Goal: Communication & Community: Answer question/provide support

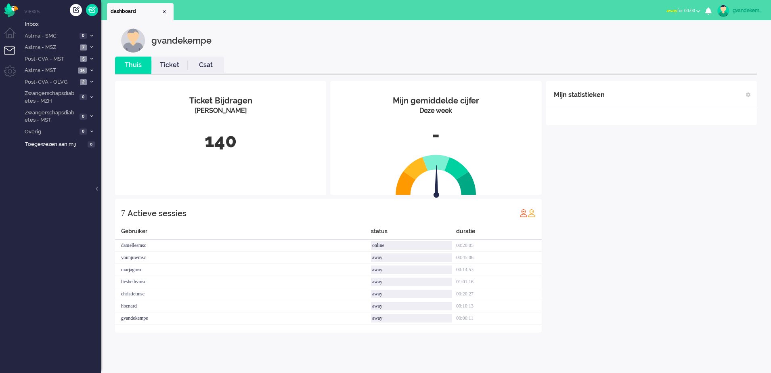
click at [698, 11] on b "button" at bounding box center [698, 11] width 4 height 3
click at [646, 36] on label "Online" at bounding box center [667, 36] width 64 height 7
click at [643, 244] on div "Mijn statistieken + Statistieken toevoegen Bel tijd (gemiddelde dag) Wrapup tij…" at bounding box center [651, 213] width 211 height 264
click at [91, 70] on icon at bounding box center [91, 70] width 2 height 3
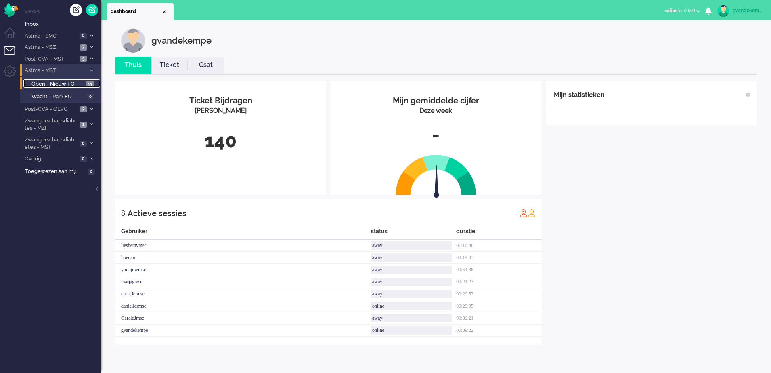
click at [88, 87] on link "Open - Nieuw FO 15" at bounding box center [61, 83] width 77 height 9
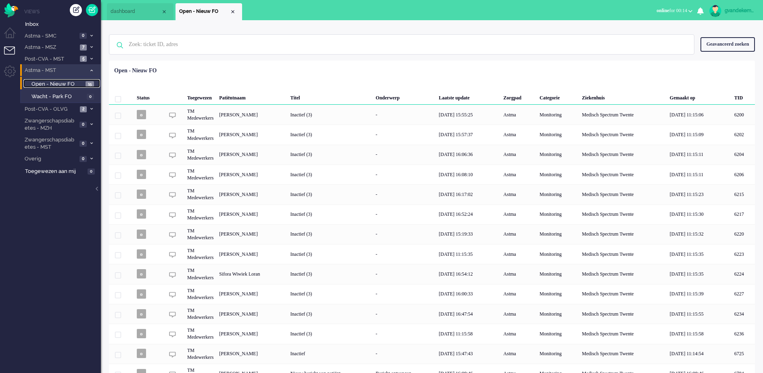
click at [80, 83] on span "Open - Nieuw FO" at bounding box center [57, 84] width 52 height 8
click at [65, 46] on span "Astma - MSZ" at bounding box center [50, 48] width 54 height 8
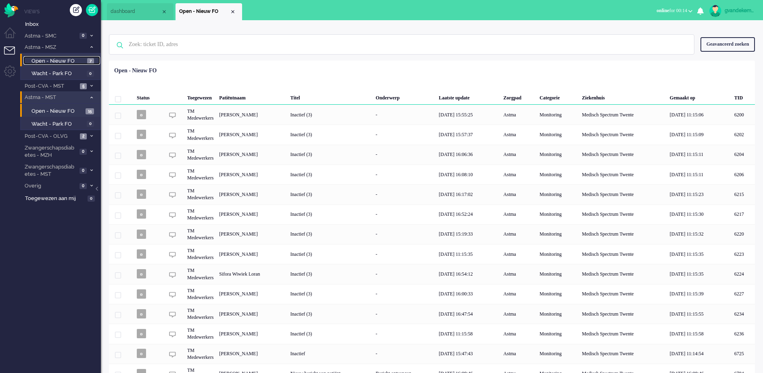
click at [59, 60] on span "Open - Nieuw FO" at bounding box center [58, 61] width 54 height 8
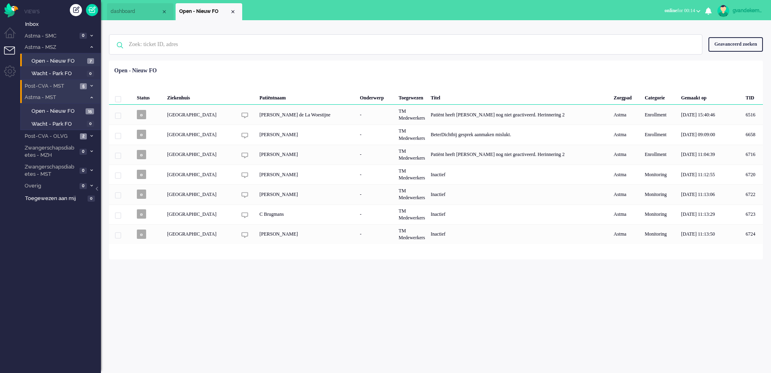
click at [91, 85] on icon at bounding box center [91, 85] width 2 height 3
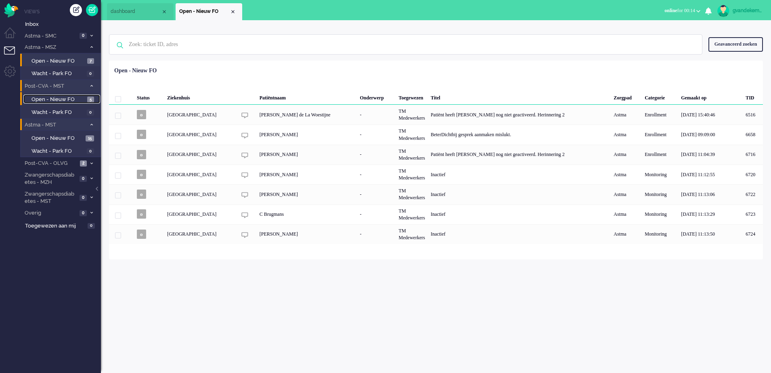
click at [68, 97] on span "Open - Nieuw FO" at bounding box center [58, 100] width 54 height 8
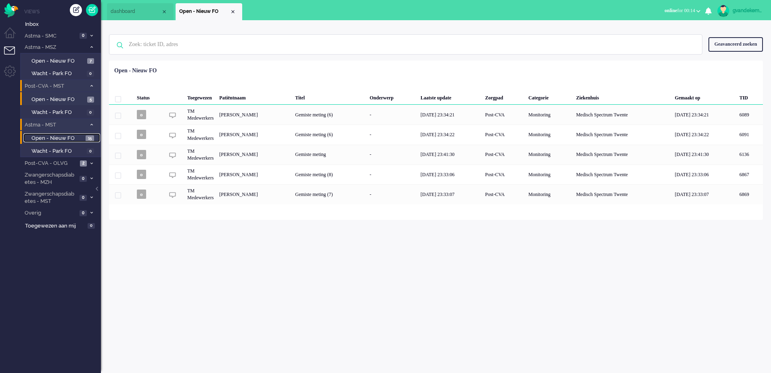
click at [69, 137] on span "Open - Nieuw FO" at bounding box center [57, 138] width 52 height 8
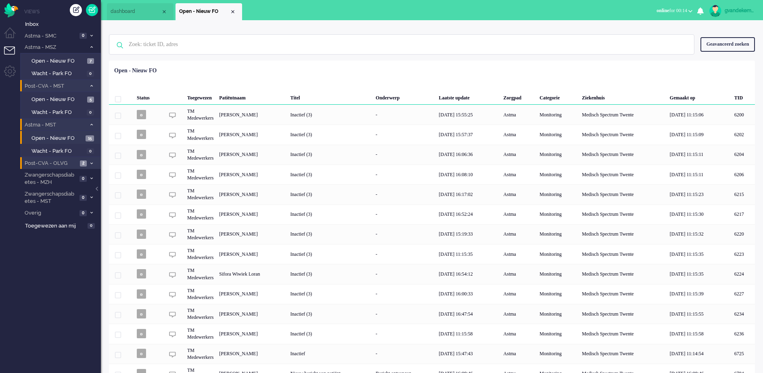
click at [66, 162] on span "Post-CVA - OLVG" at bounding box center [50, 163] width 54 height 8
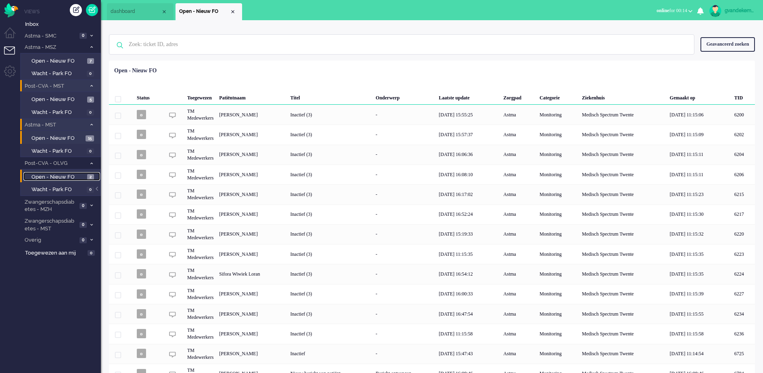
click at [73, 177] on span "Open - Nieuw FO" at bounding box center [58, 177] width 54 height 8
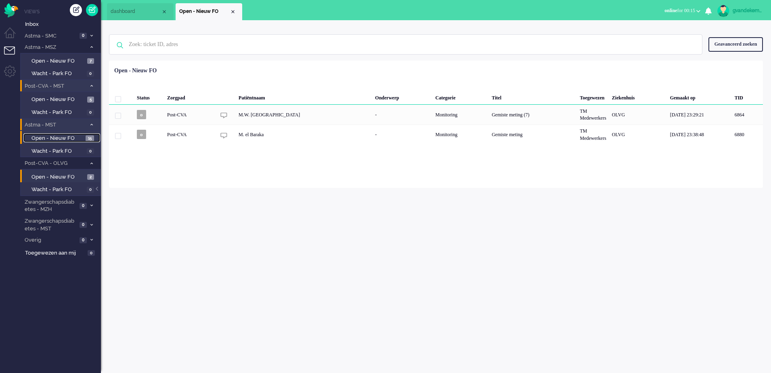
click at [76, 137] on span "Open - Nieuw FO" at bounding box center [57, 138] width 52 height 8
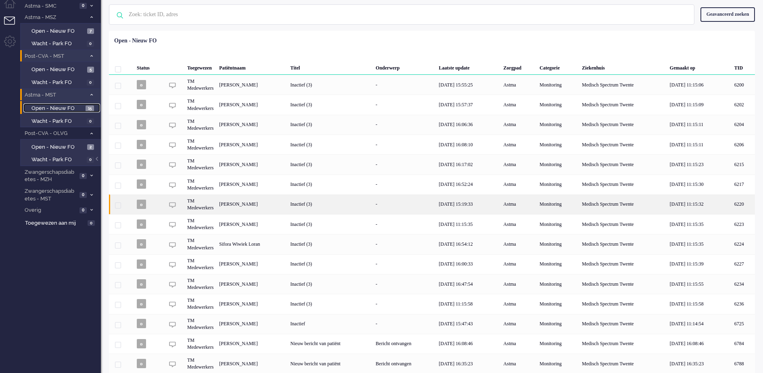
scroll to position [47, 0]
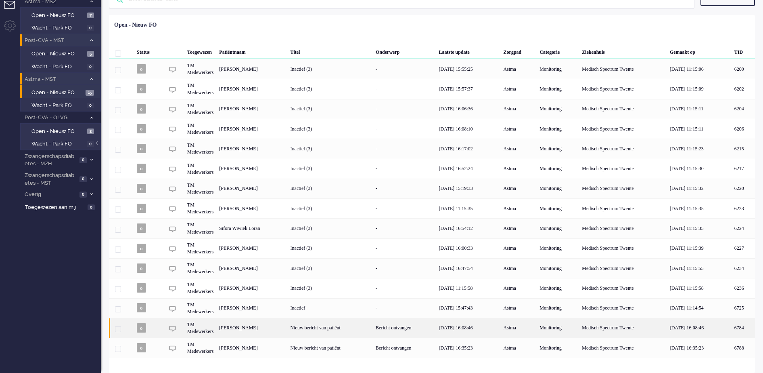
click at [372, 331] on div "Nieuw bericht van patiënt" at bounding box center [330, 328] width 85 height 20
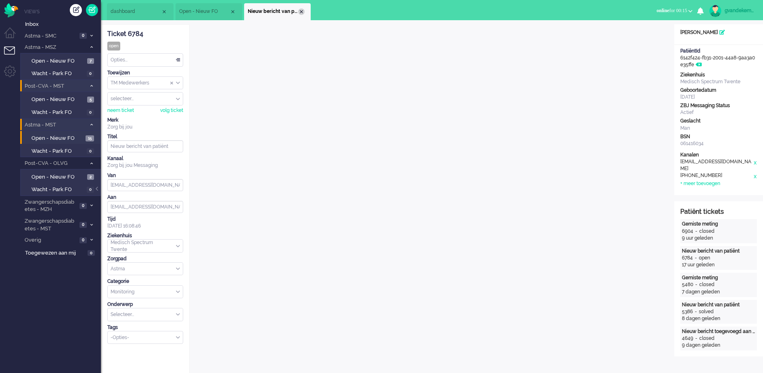
click at [302, 13] on div "Close tab" at bounding box center [301, 11] width 6 height 6
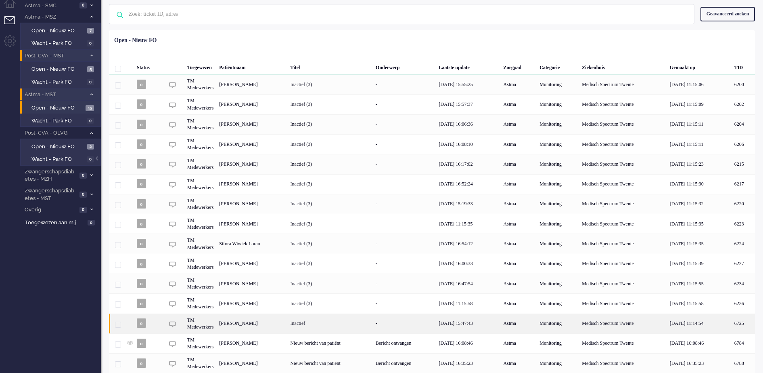
scroll to position [47, 0]
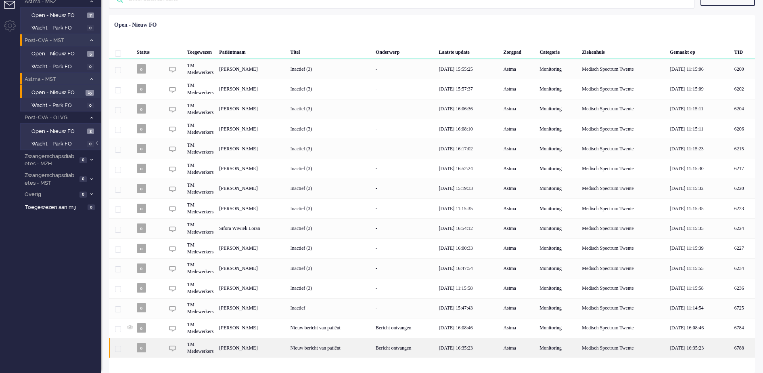
click at [732, 348] on div "[PERSON_NAME]" at bounding box center [743, 348] width 23 height 20
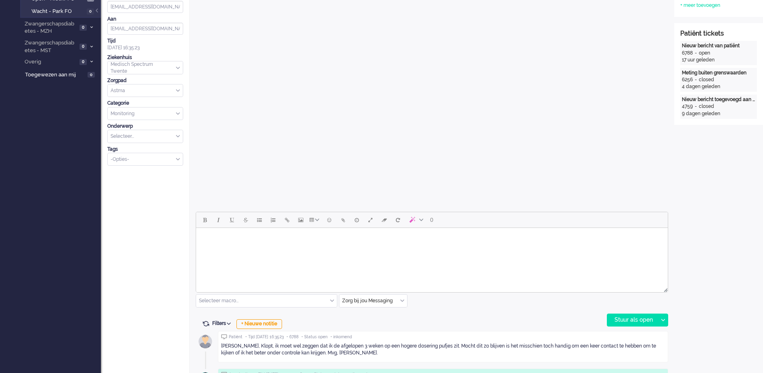
scroll to position [176, 0]
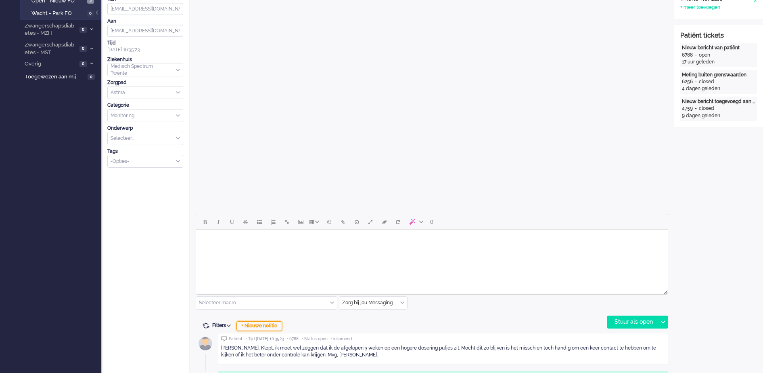
click at [270, 327] on div "+ Nieuwe notitie" at bounding box center [260, 326] width 46 height 10
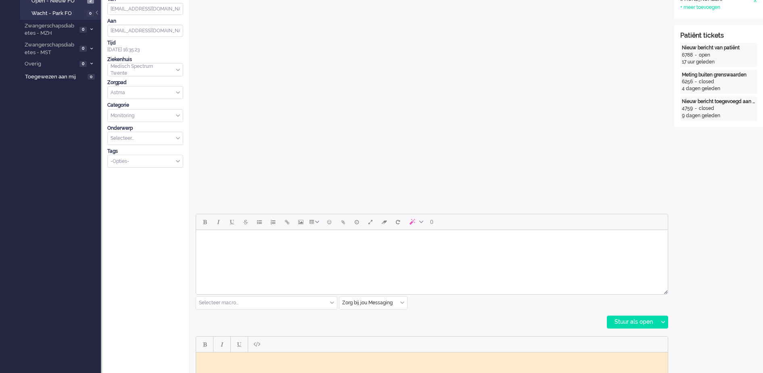
scroll to position [0, 0]
click at [381, 241] on body "Rich Text Area. Press ALT-0 for help." at bounding box center [432, 240] width 466 height 14
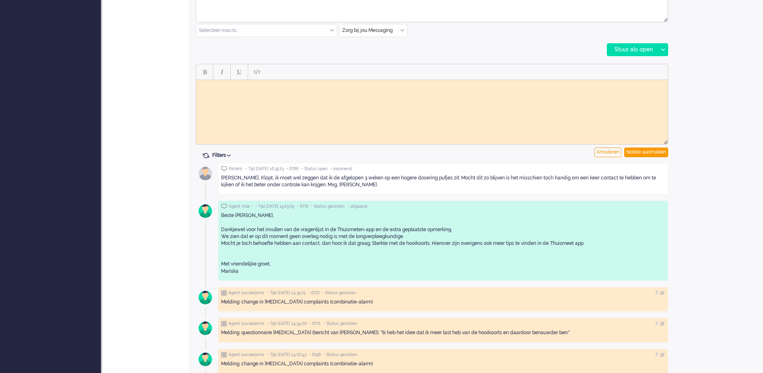
scroll to position [398, 0]
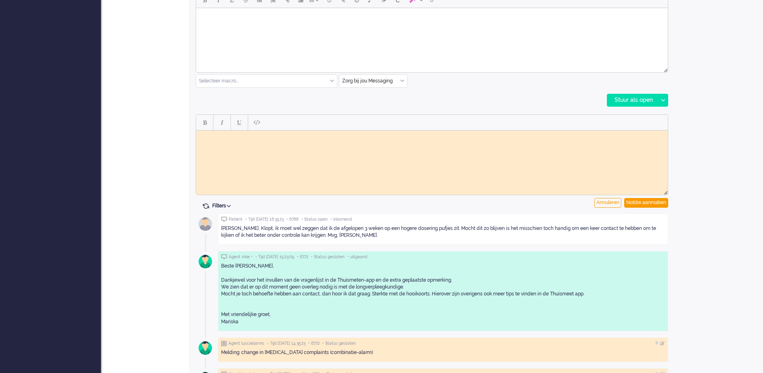
click at [241, 143] on html at bounding box center [432, 136] width 472 height 13
click at [648, 202] on div "Notitie aanmaken" at bounding box center [647, 203] width 44 height 10
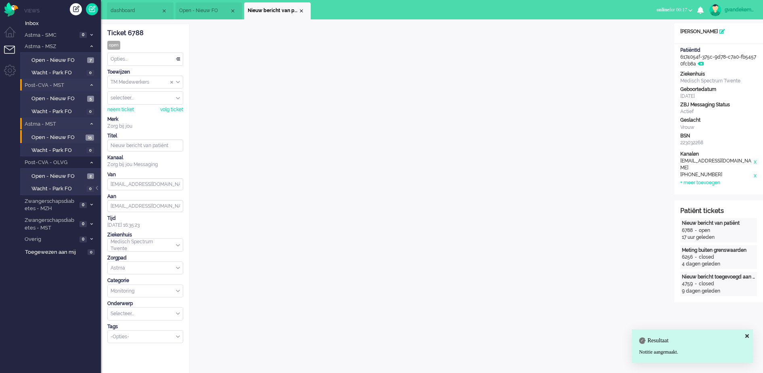
scroll to position [0, 0]
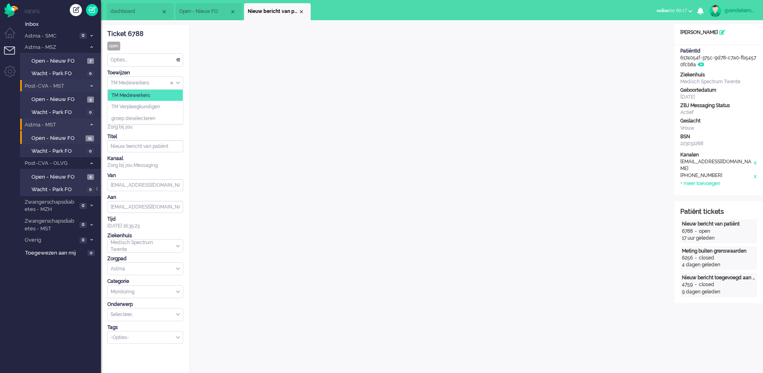
click at [178, 83] on div "TM Medewerkers" at bounding box center [145, 83] width 75 height 13
click at [168, 106] on li "TM Verpleegkundigen" at bounding box center [145, 107] width 75 height 12
click at [301, 12] on div "Close tab" at bounding box center [301, 11] width 6 height 6
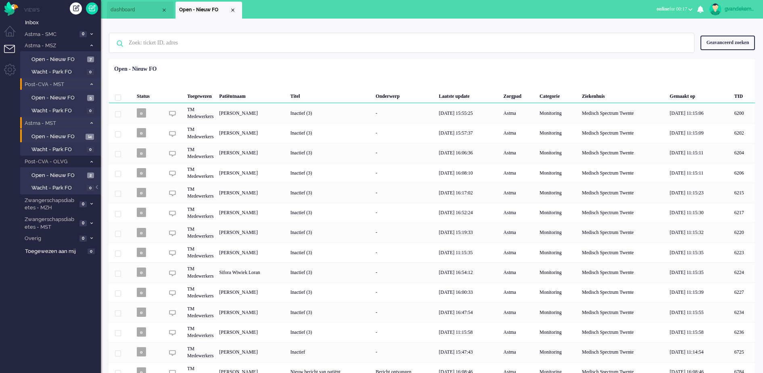
scroll to position [27, 0]
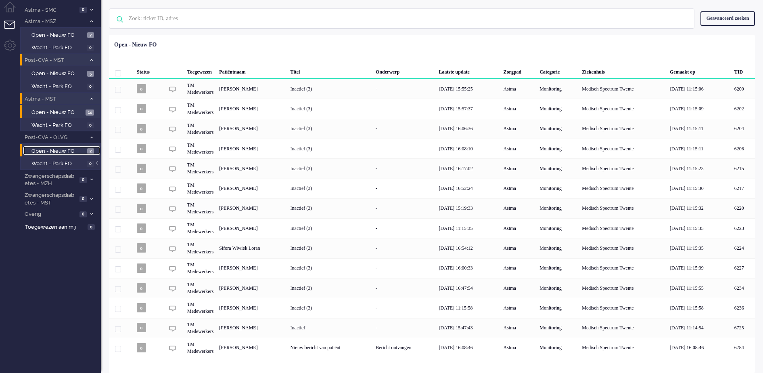
click at [93, 149] on span "2" at bounding box center [90, 151] width 7 height 6
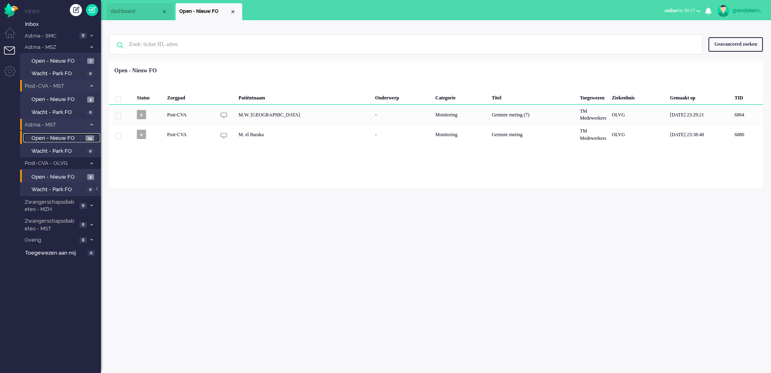
click at [79, 138] on span "Open - Nieuw FO" at bounding box center [57, 138] width 52 height 8
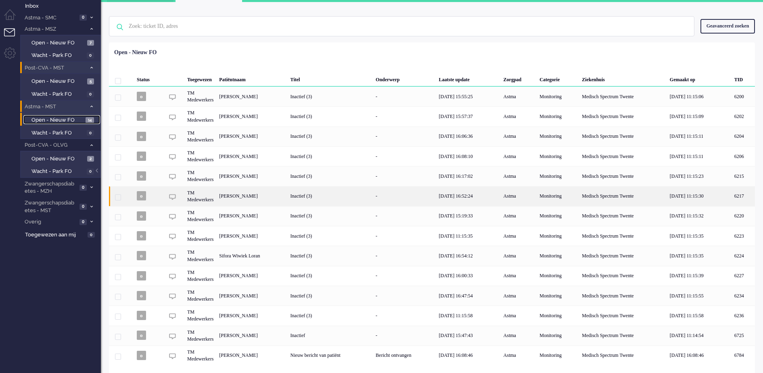
scroll to position [27, 0]
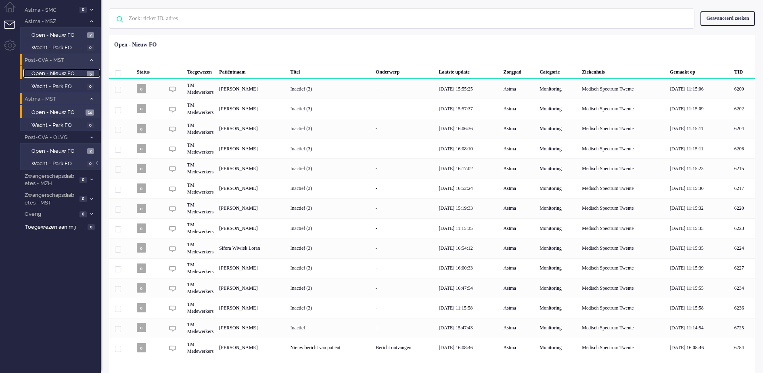
click at [89, 71] on span "5" at bounding box center [90, 74] width 7 height 6
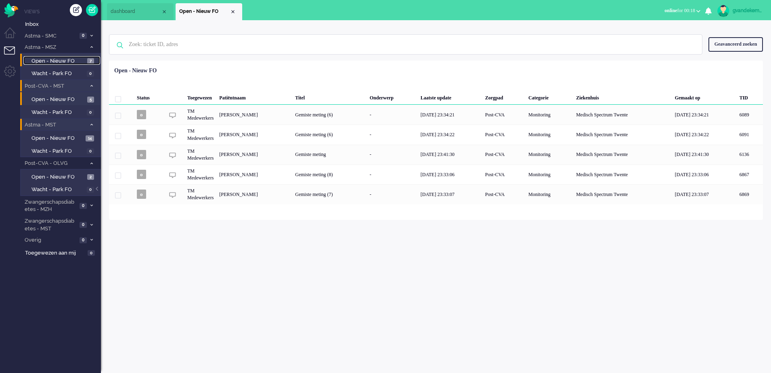
click at [78, 59] on span "Open - Nieuw FO" at bounding box center [58, 61] width 54 height 8
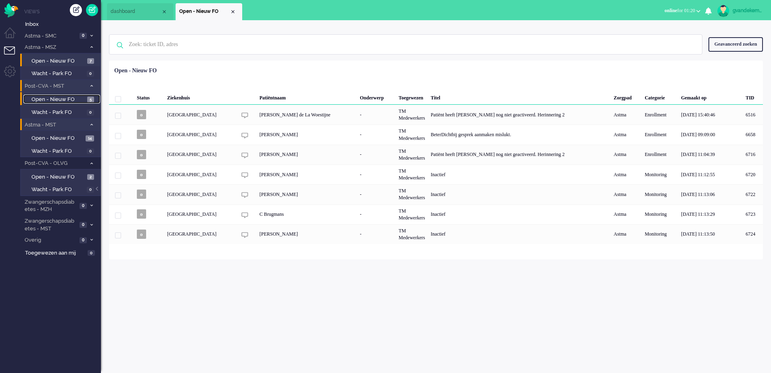
click at [71, 99] on span "Open - Nieuw FO" at bounding box center [58, 100] width 54 height 8
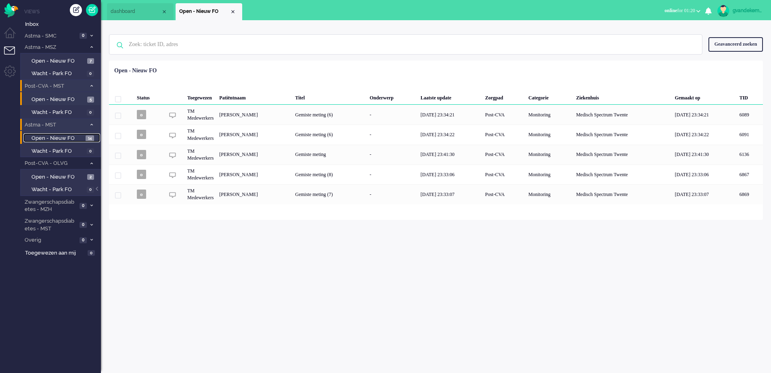
click at [62, 138] on span "Open - Nieuw FO" at bounding box center [57, 138] width 52 height 8
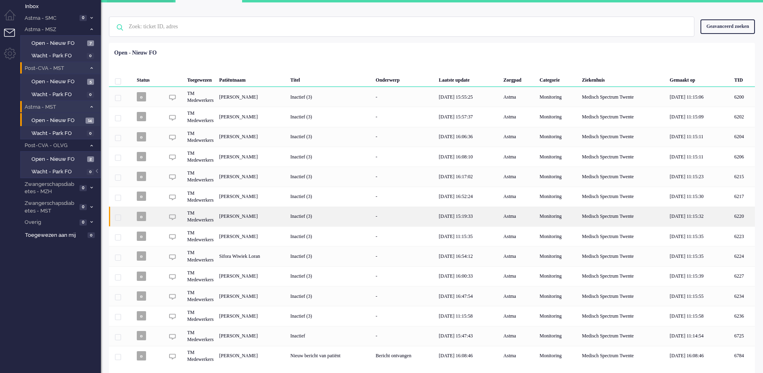
scroll to position [27, 0]
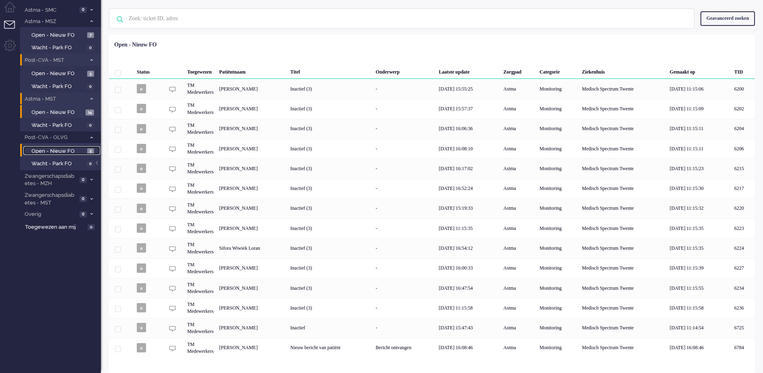
click at [64, 147] on span "Open - Nieuw FO" at bounding box center [58, 151] width 54 height 8
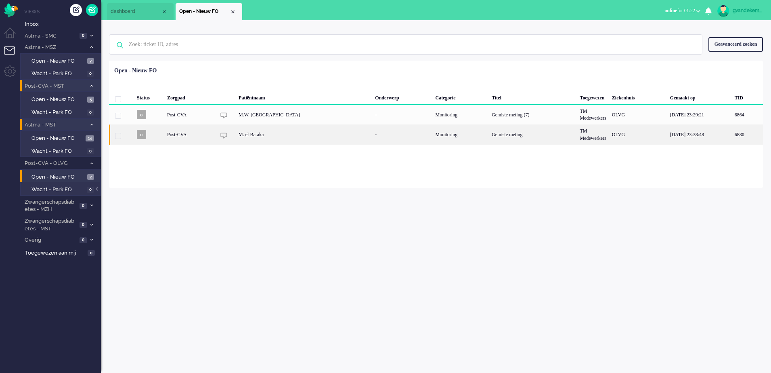
click at [434, 139] on div "Monitoring" at bounding box center [461, 134] width 57 height 20
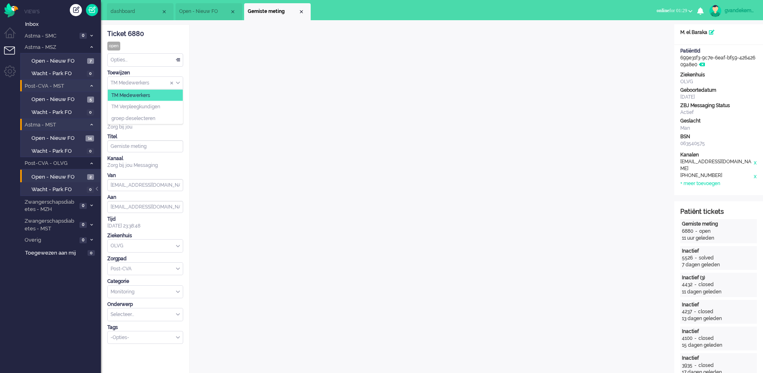
click at [178, 82] on div "TM Medewerkers" at bounding box center [145, 83] width 75 height 13
click at [160, 107] on span "TM Verpleegkundigen" at bounding box center [135, 106] width 49 height 7
click at [302, 11] on div "Close tab" at bounding box center [301, 11] width 6 height 6
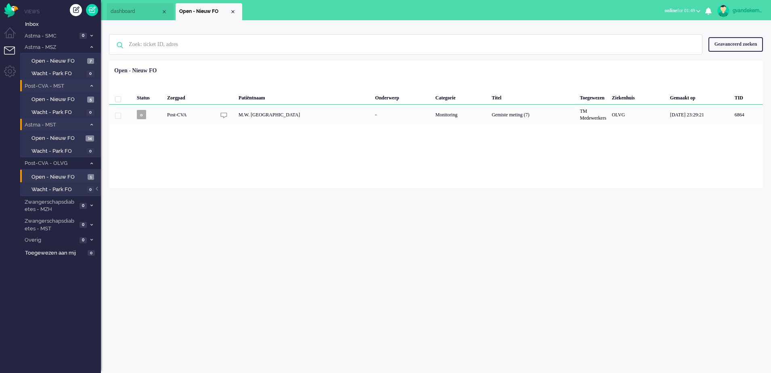
click at [730, 10] on link "gvandekempe" at bounding box center [739, 11] width 47 height 12
click at [707, 53] on link "Instellingen" at bounding box center [737, 54] width 60 height 8
select select
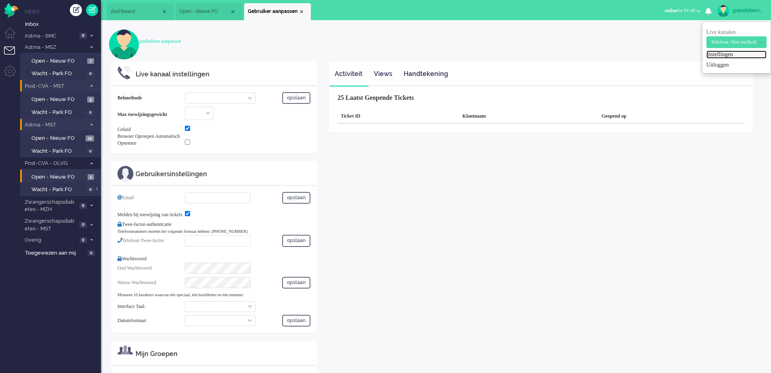
select select "browser"
checkbox input "true"
type input "[EMAIL_ADDRESS][DOMAIN_NAME]"
checkbox input "true"
type input "[PHONE_NUMBER]"
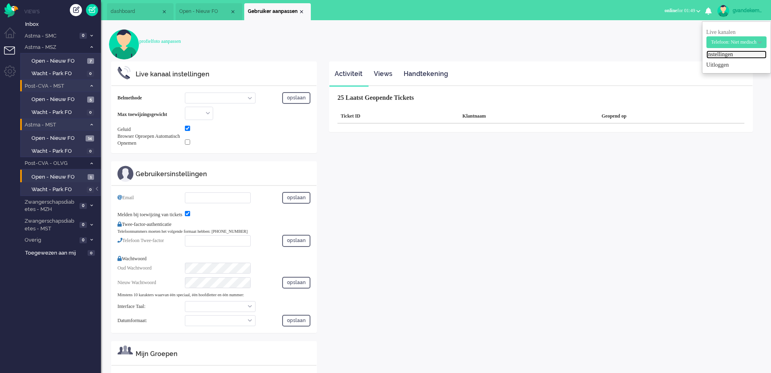
select select "nl"
select select "en_GB"
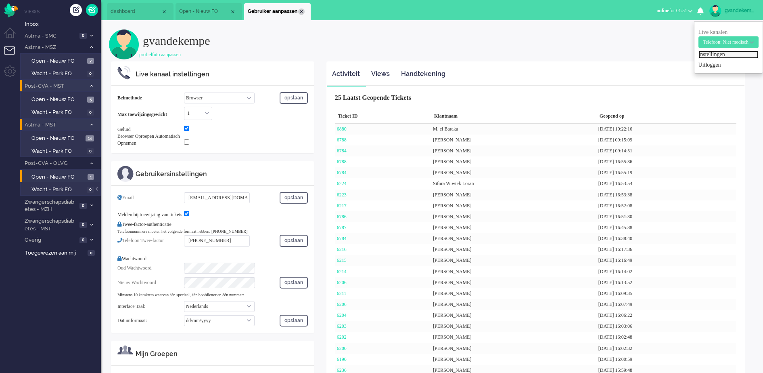
click at [301, 13] on div "Close tab" at bounding box center [301, 11] width 6 height 6
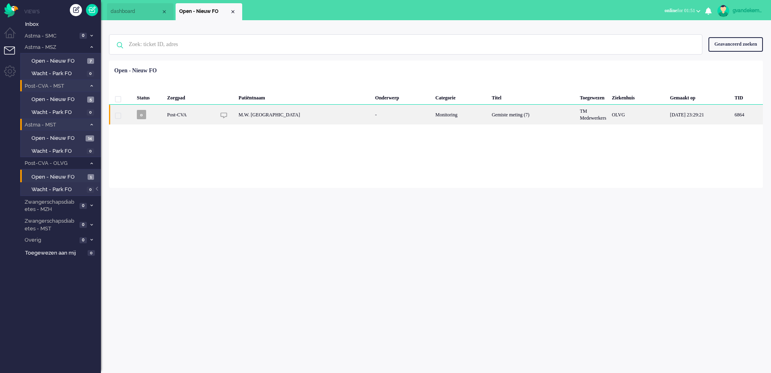
click at [225, 115] on img "6864" at bounding box center [223, 115] width 7 height 7
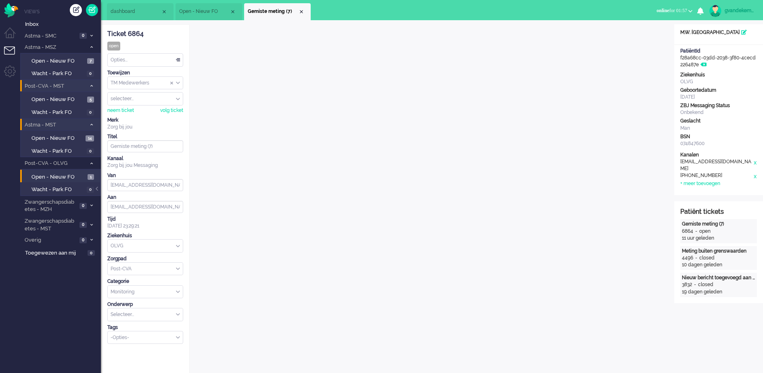
click at [177, 59] on div "Opties..." at bounding box center [145, 60] width 75 height 13
click at [131, 116] on span "Opgelost" at bounding box center [121, 117] width 20 height 7
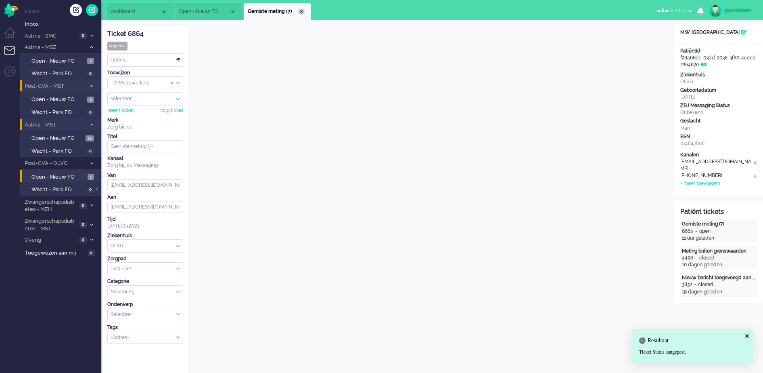
click at [303, 11] on div "Close tab" at bounding box center [301, 11] width 6 height 6
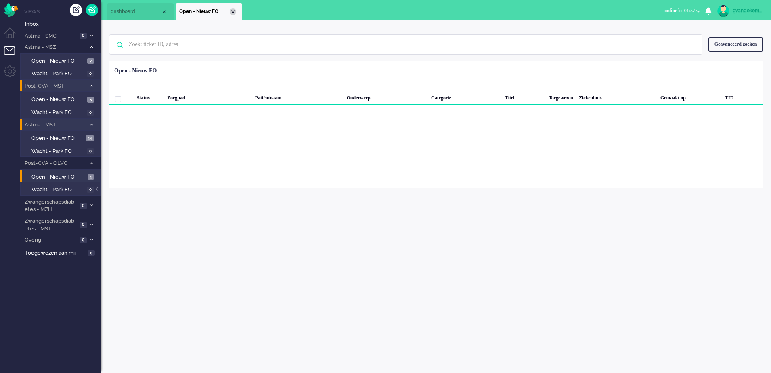
click at [230, 13] on div "Close tab" at bounding box center [233, 11] width 6 height 6
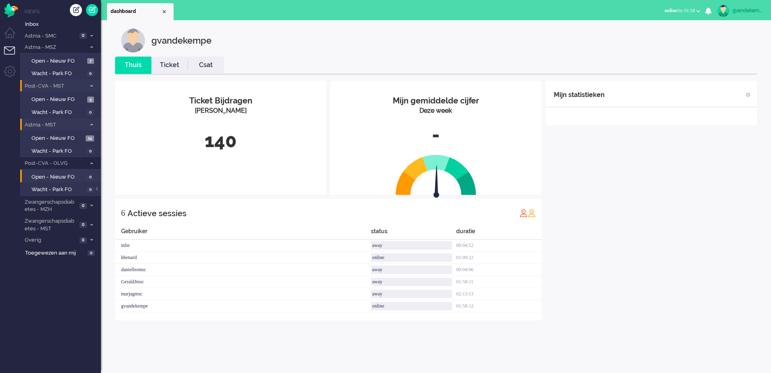
click at [745, 8] on div "gvandekempe" at bounding box center [748, 10] width 30 height 8
click at [707, 54] on link "Instellingen" at bounding box center [737, 54] width 60 height 8
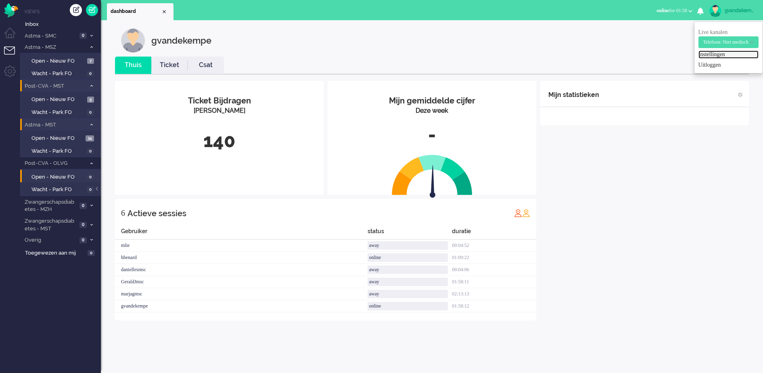
select select "browser"
select select "nl"
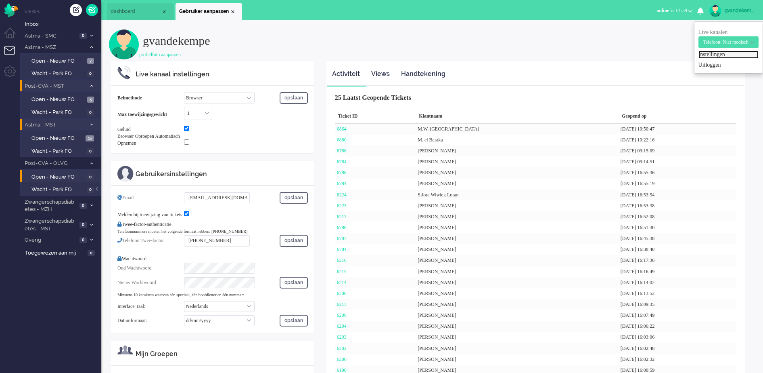
click at [232, 10] on div "Close tab" at bounding box center [233, 11] width 6 height 6
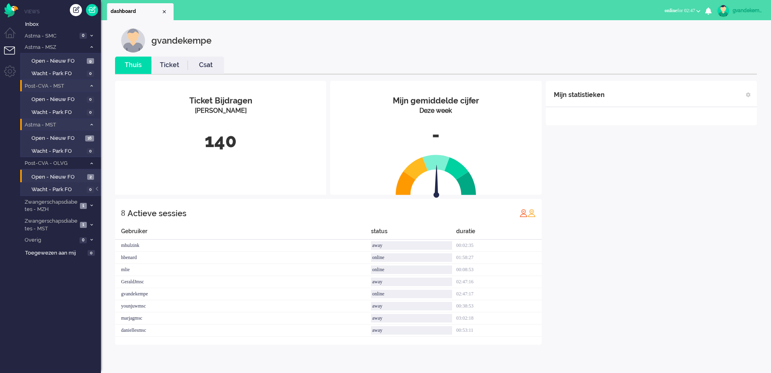
click at [753, 11] on div "gvandekempe" at bounding box center [748, 10] width 30 height 8
click at [719, 53] on link "Instellingen" at bounding box center [737, 54] width 60 height 8
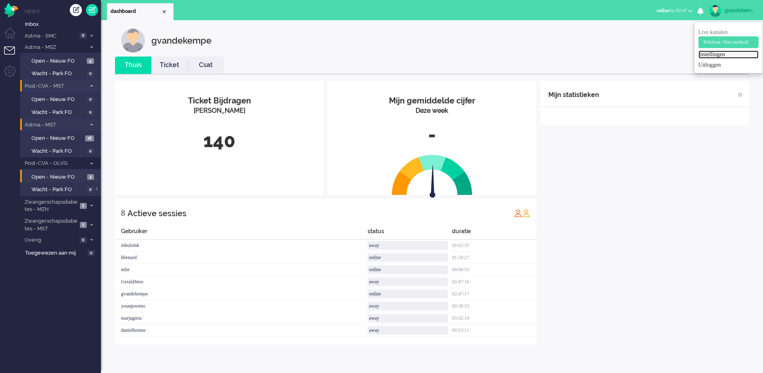
select select "browser"
select select "nl"
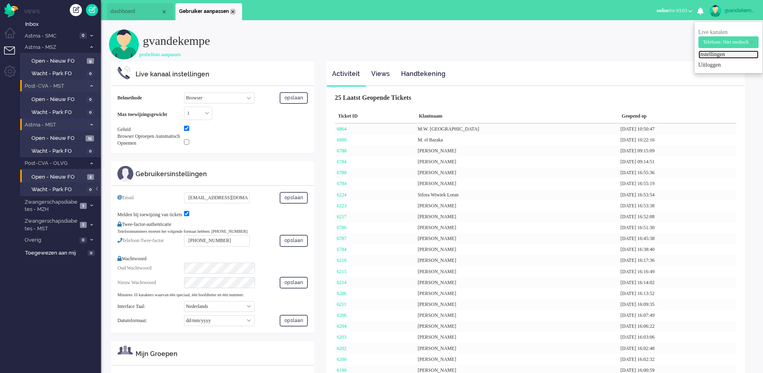
click at [231, 11] on div "Close tab" at bounding box center [233, 11] width 6 height 6
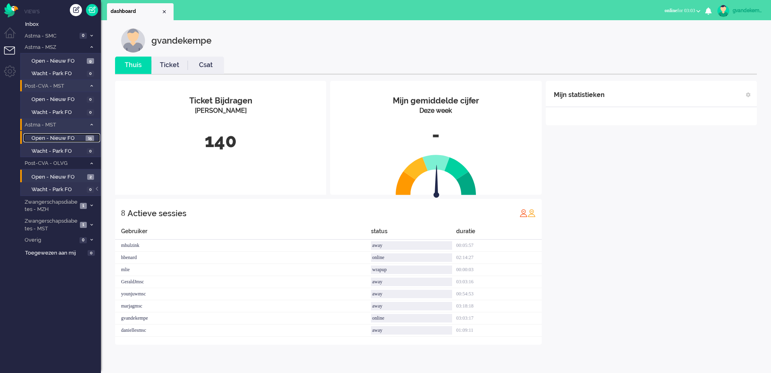
click at [79, 138] on span "Open - Nieuw FO" at bounding box center [57, 138] width 52 height 8
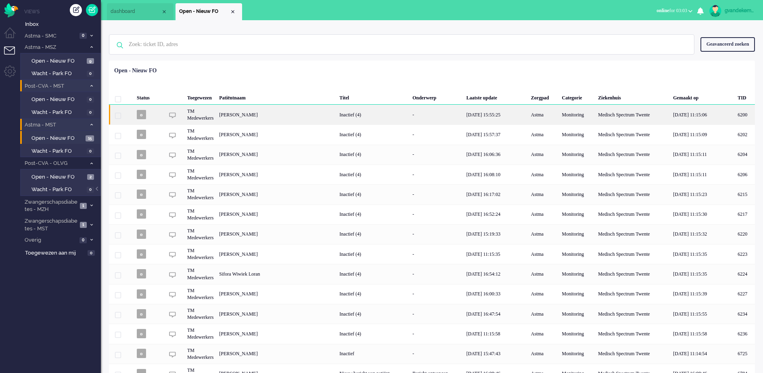
click at [735, 114] on div "[PERSON_NAME]" at bounding box center [745, 115] width 20 height 20
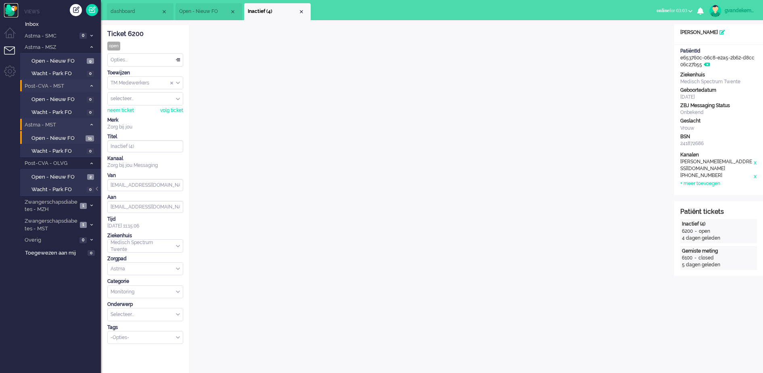
click at [15, 7] on img "Omnidesk" at bounding box center [11, 10] width 14 height 14
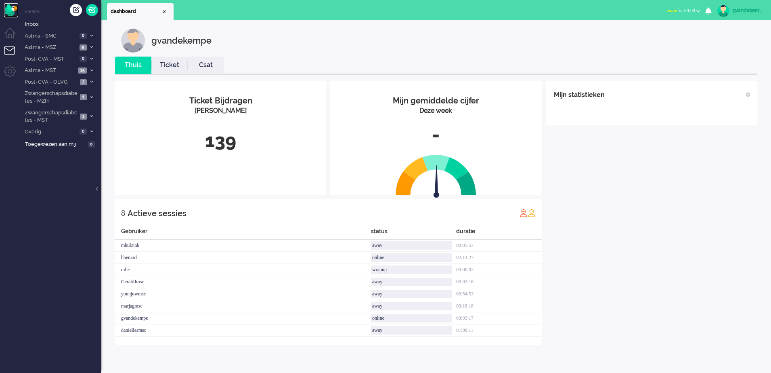
click at [12, 10] on img "Omnidesk" at bounding box center [11, 10] width 14 height 14
click at [698, 12] on b "button" at bounding box center [698, 11] width 4 height 3
click at [637, 35] on label "Online" at bounding box center [667, 36] width 64 height 7
click at [70, 113] on span "Zwangerschapsdiabetes - MST" at bounding box center [50, 116] width 54 height 15
click at [70, 136] on span "Open - Nieuw FO" at bounding box center [58, 134] width 54 height 8
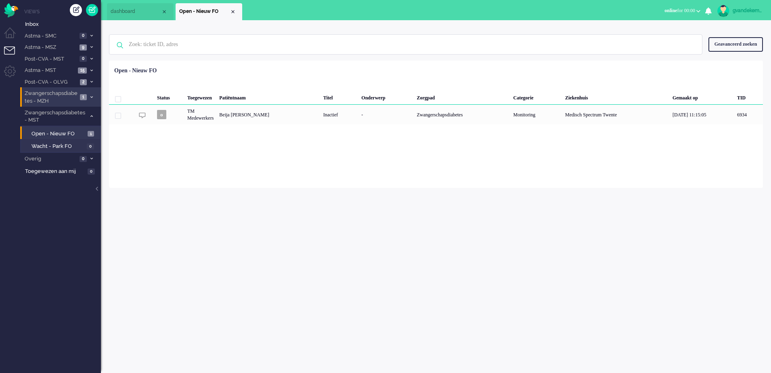
click at [90, 96] on icon at bounding box center [91, 97] width 2 height 3
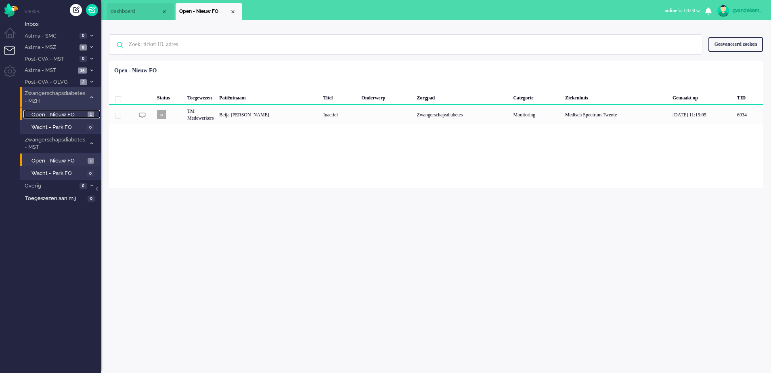
click at [66, 116] on span "Open - Nieuw FO" at bounding box center [58, 115] width 54 height 8
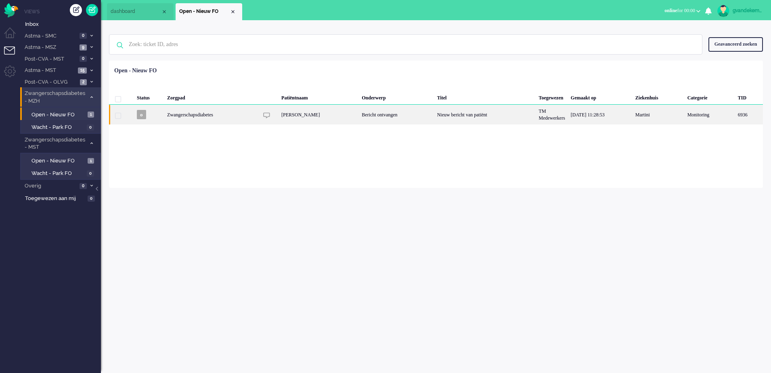
click at [340, 118] on div "Sanaz Chegini" at bounding box center [319, 115] width 80 height 20
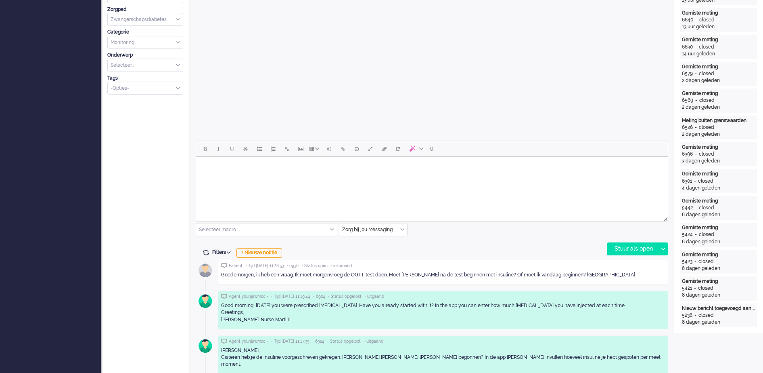
scroll to position [252, 0]
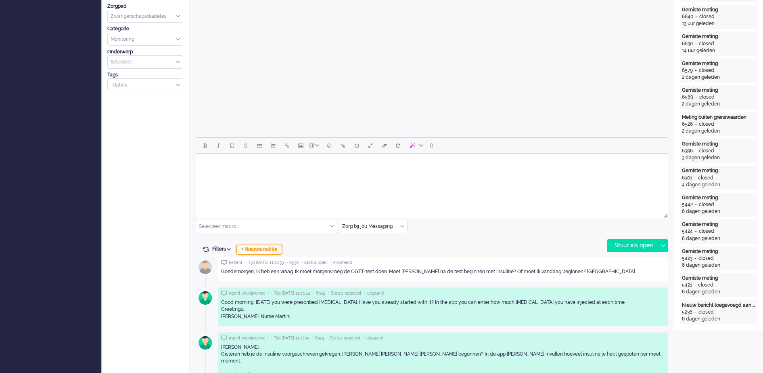
click at [277, 249] on div "+ Nieuwe notitie" at bounding box center [260, 250] width 46 height 10
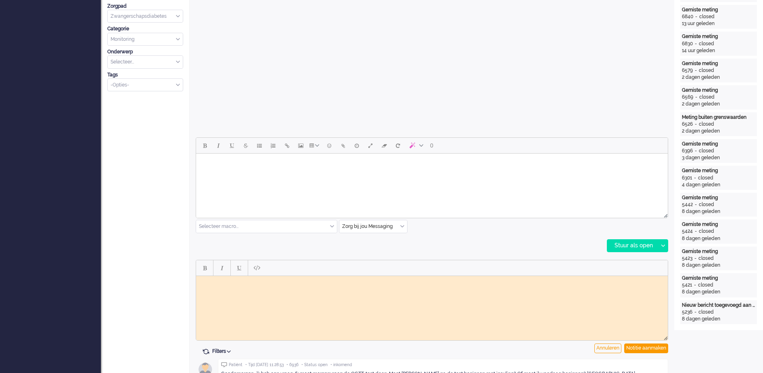
scroll to position [0, 0]
drag, startPoint x: 243, startPoint y: 283, endPoint x: 229, endPoint y: 278, distance: 14.6
click at [242, 283] on body "Rich Text Area. Press ALT-0 for help." at bounding box center [432, 282] width 466 height 6
click at [644, 348] on div "Notitie aanmaken" at bounding box center [647, 348] width 44 height 10
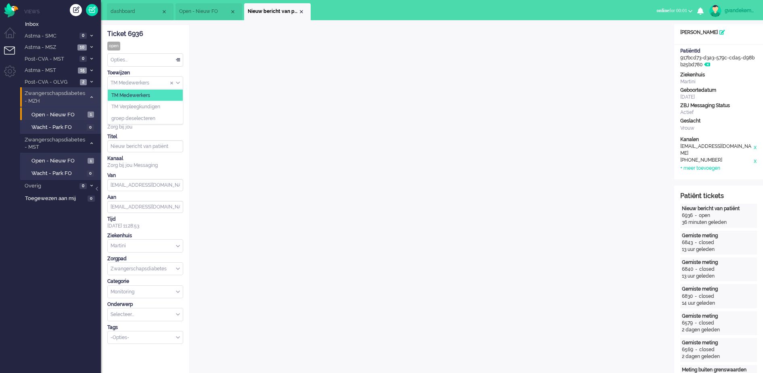
click at [177, 83] on div "TM Medewerkers" at bounding box center [145, 83] width 75 height 13
click at [164, 105] on li "TM Verpleegkundigen" at bounding box center [145, 107] width 75 height 12
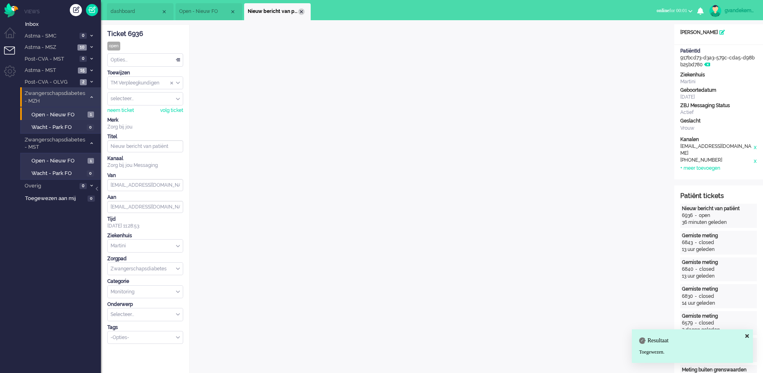
click at [302, 12] on div "Close tab" at bounding box center [301, 11] width 6 height 6
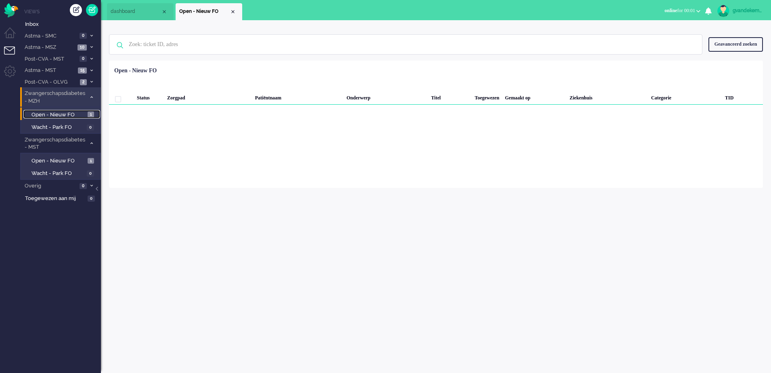
click at [75, 113] on span "Open - Nieuw FO" at bounding box center [58, 115] width 54 height 8
click at [92, 94] on li "Zwangerschapsdiabetes - MZH 1" at bounding box center [60, 96] width 81 height 19
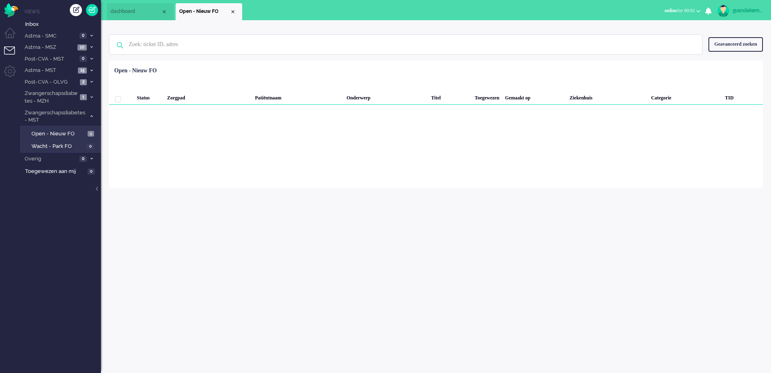
click at [91, 97] on icon at bounding box center [91, 97] width 2 height 3
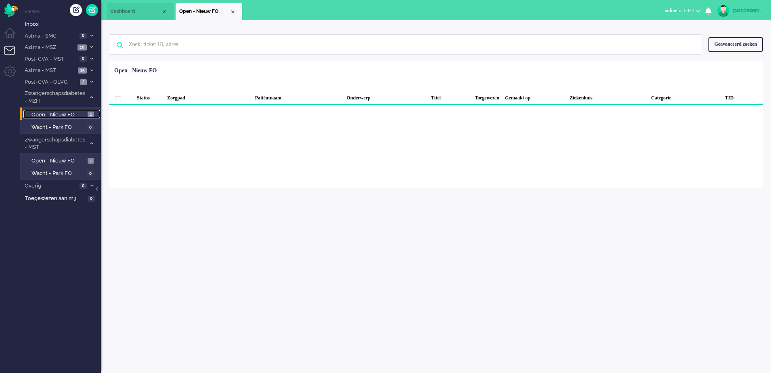
click at [68, 114] on span "Open - Nieuw FO" at bounding box center [58, 115] width 54 height 8
click at [88, 163] on span "1" at bounding box center [91, 161] width 6 height 6
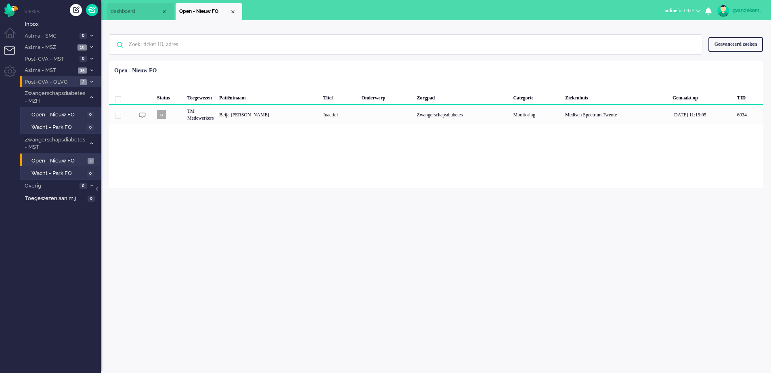
click at [90, 80] on span at bounding box center [91, 82] width 6 height 4
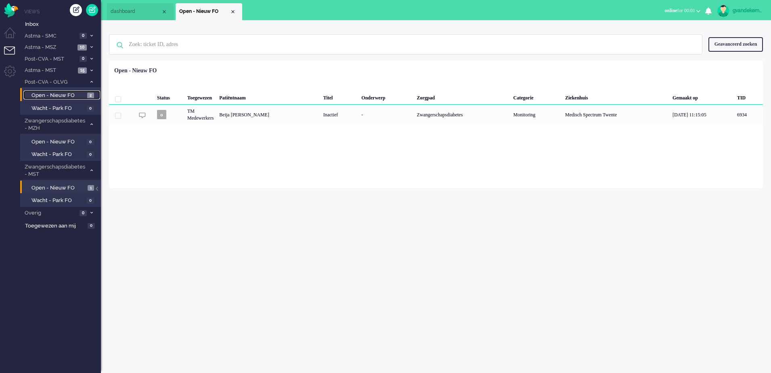
click at [68, 94] on span "Open - Nieuw FO" at bounding box center [58, 96] width 54 height 8
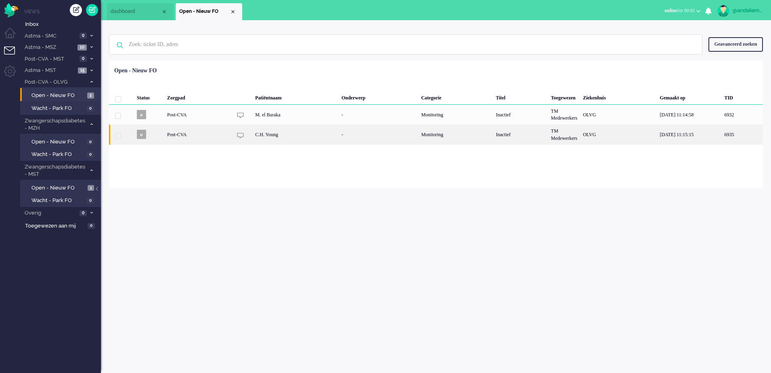
click at [252, 134] on div "C.H. Young" at bounding box center [295, 134] width 86 height 20
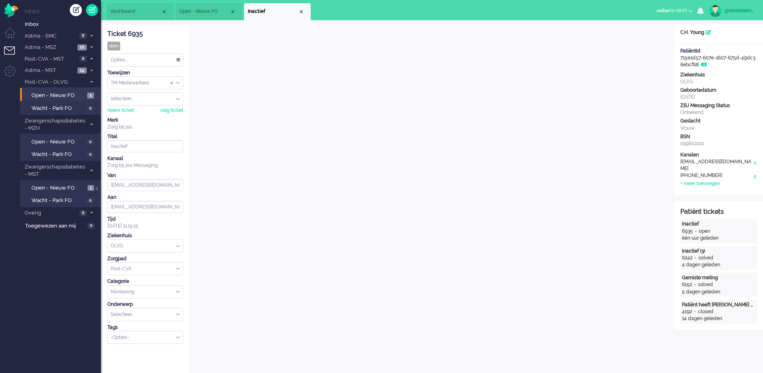
click at [300, 13] on div "Close tab" at bounding box center [301, 11] width 6 height 6
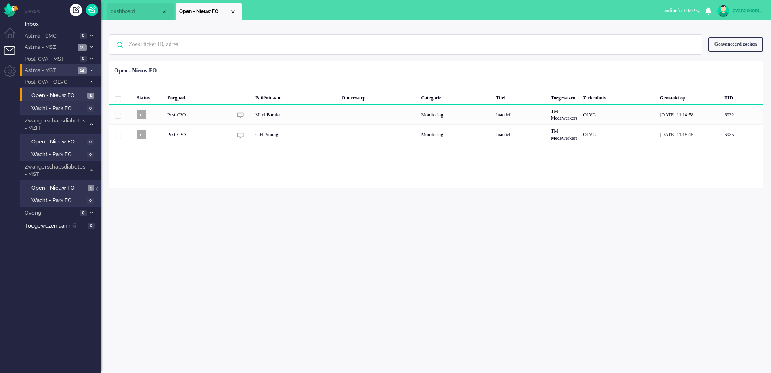
click at [91, 70] on icon at bounding box center [91, 70] width 2 height 3
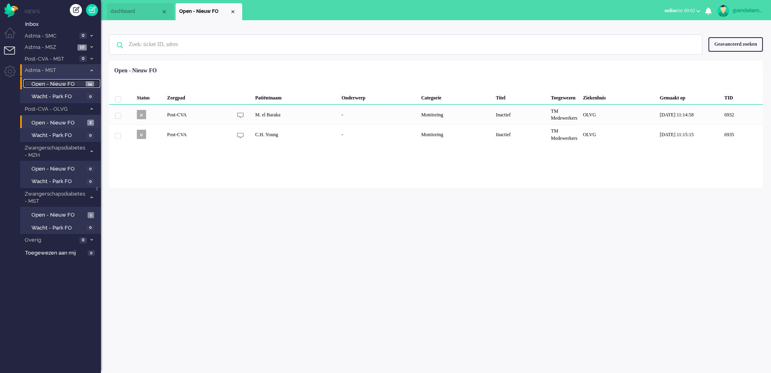
click at [62, 82] on span "Open - Nieuw FO" at bounding box center [57, 84] width 52 height 8
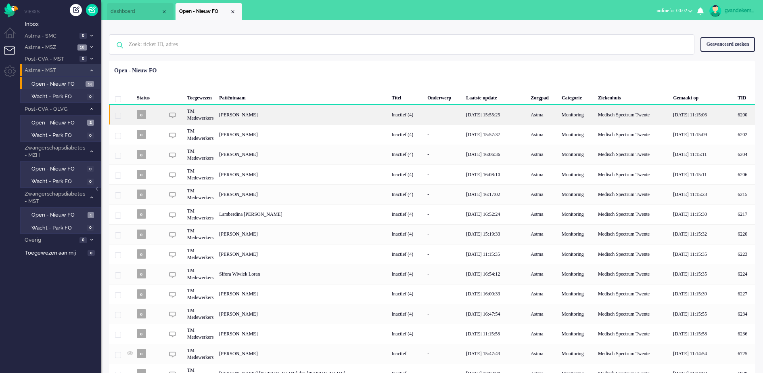
click at [390, 115] on div "Inactief (4)" at bounding box center [407, 115] width 36 height 20
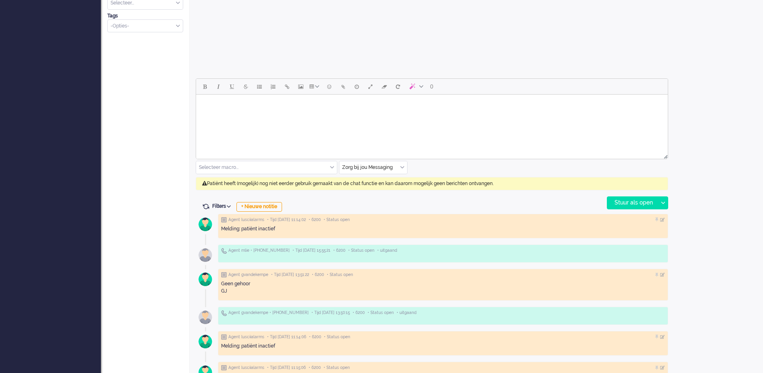
scroll to position [303, 0]
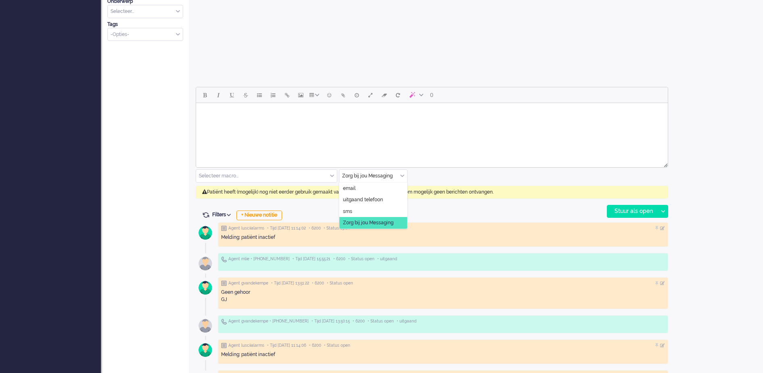
click at [403, 175] on div "Zorg bij jou Messaging" at bounding box center [374, 176] width 68 height 13
click at [380, 200] on span "uitgaand telefoon" at bounding box center [363, 199] width 40 height 7
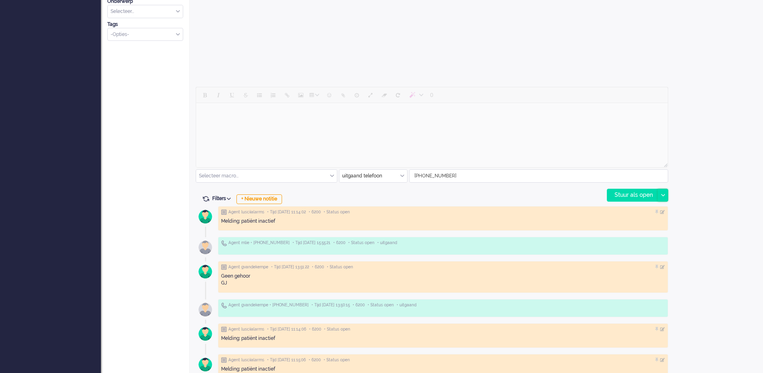
click at [661, 195] on icon at bounding box center [663, 195] width 4 height 2
click at [655, 196] on div "Stuur als open" at bounding box center [633, 195] width 50 height 12
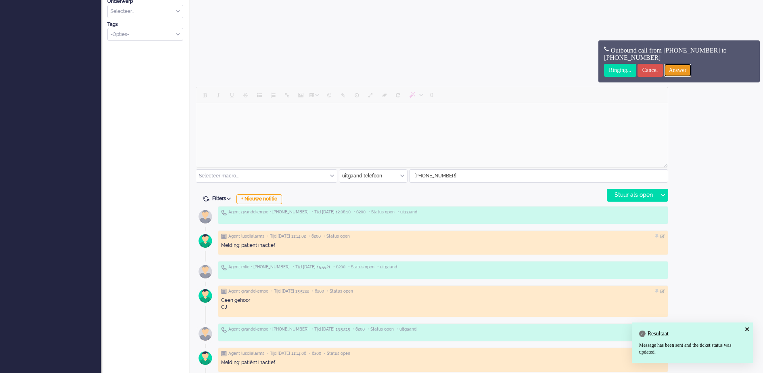
click at [692, 69] on input "Answer" at bounding box center [678, 70] width 27 height 13
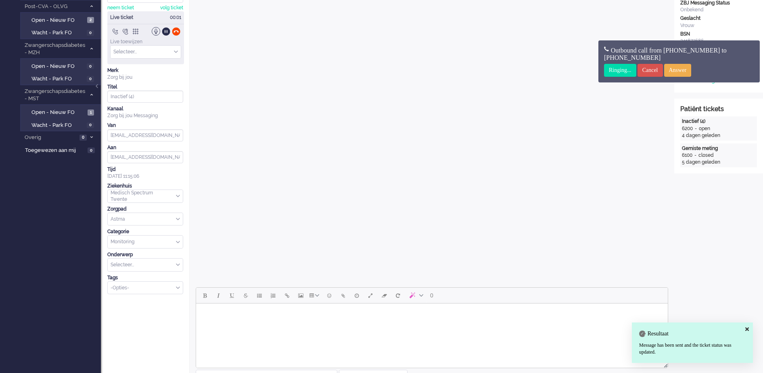
scroll to position [0, 0]
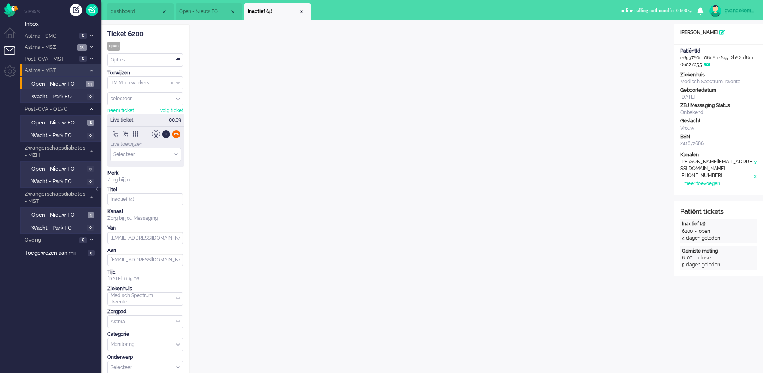
click at [177, 134] on div at bounding box center [176, 134] width 8 height 8
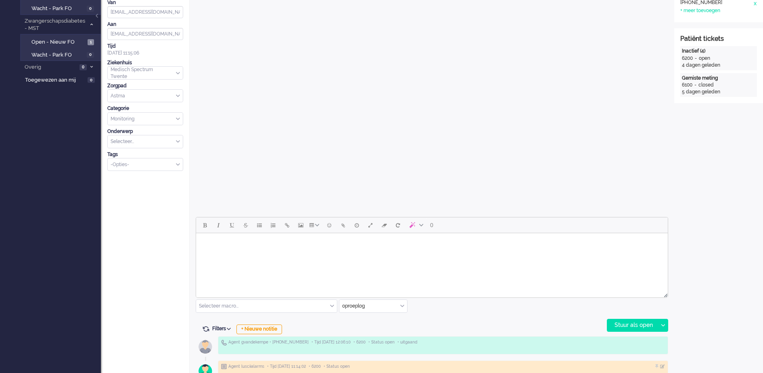
scroll to position [202, 0]
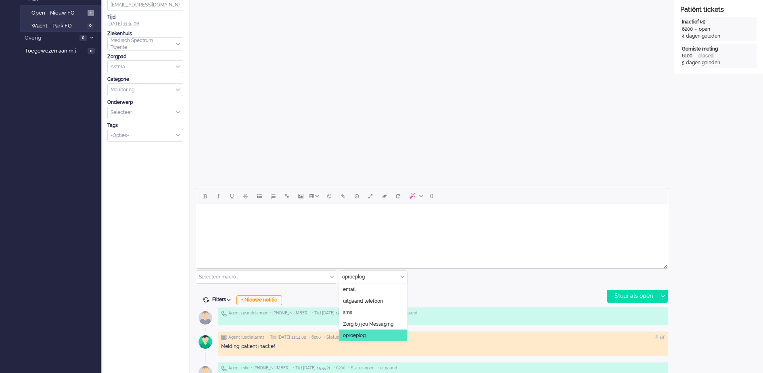
click at [400, 277] on input "text" at bounding box center [374, 277] width 68 height 13
click at [378, 298] on span "uitgaand telefoon" at bounding box center [363, 300] width 40 height 7
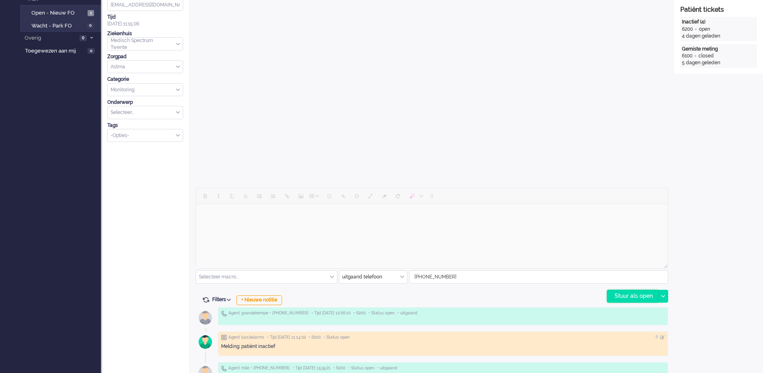
click at [641, 295] on div "Stuur als open" at bounding box center [633, 296] width 50 height 12
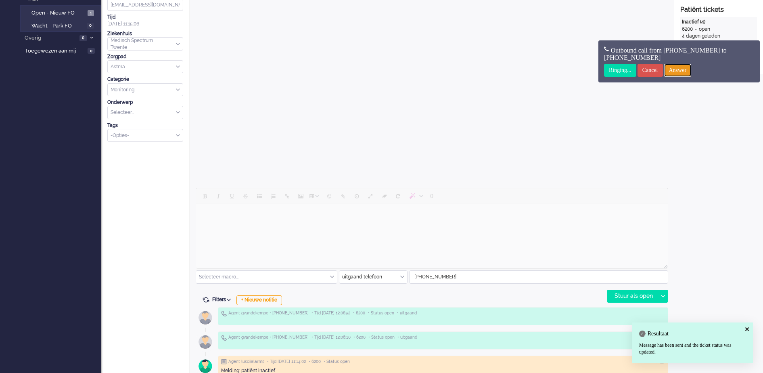
click at [692, 69] on input "Answer" at bounding box center [678, 70] width 27 height 13
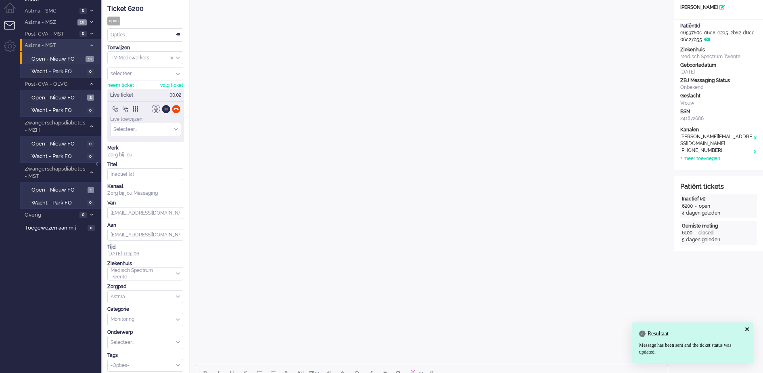
scroll to position [0, 0]
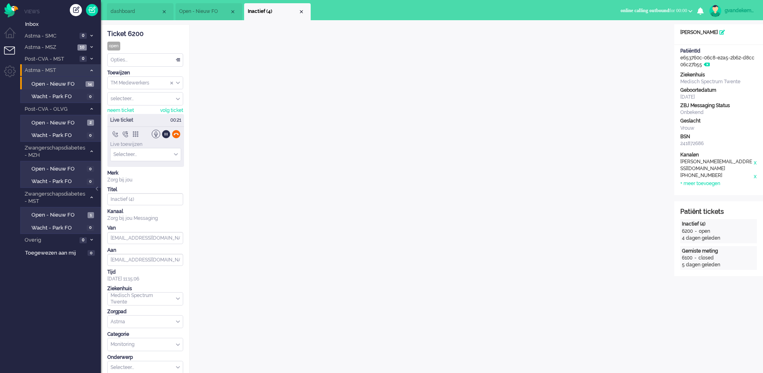
click at [176, 135] on div at bounding box center [176, 134] width 8 height 8
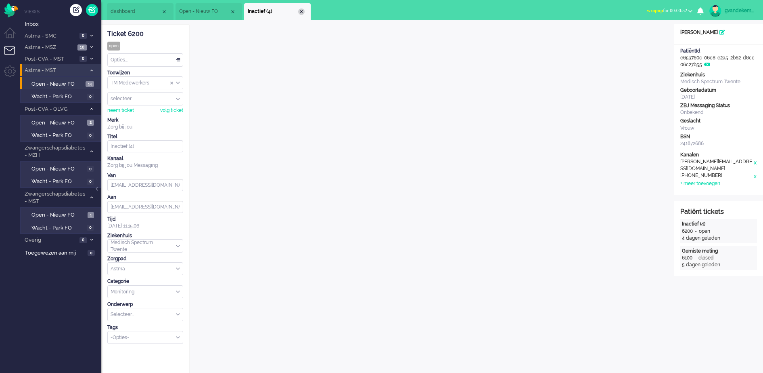
click at [300, 11] on div "Close tab" at bounding box center [301, 11] width 6 height 6
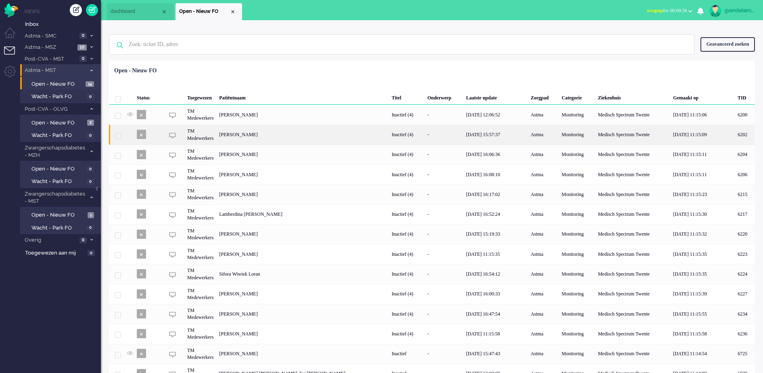
click at [735, 135] on div "[PERSON_NAME]" at bounding box center [745, 134] width 20 height 20
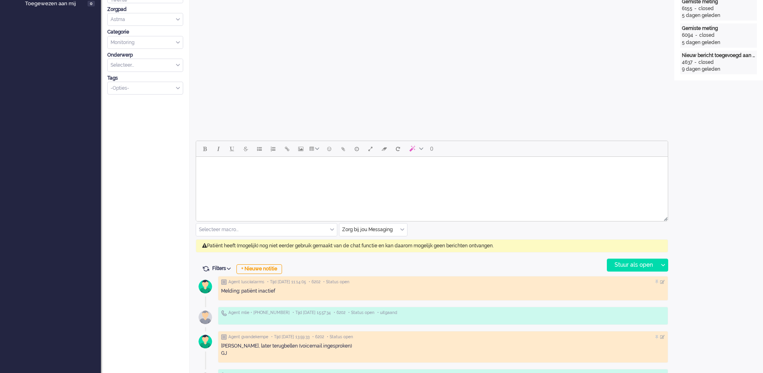
scroll to position [252, 0]
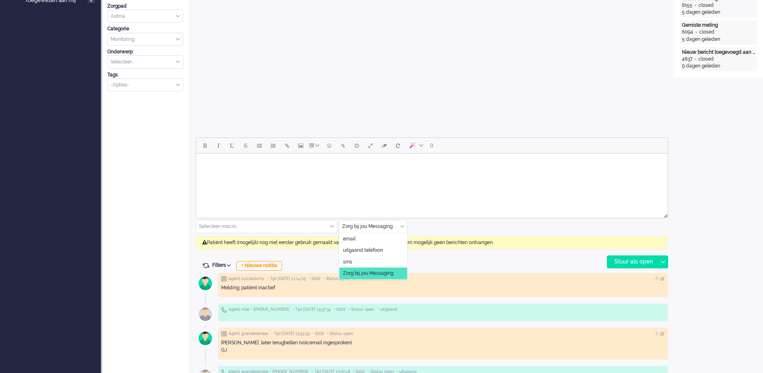
click at [404, 225] on div "Zorg bij jou Messaging" at bounding box center [374, 226] width 68 height 13
click at [367, 248] on span "uitgaand telefoon" at bounding box center [363, 250] width 40 height 7
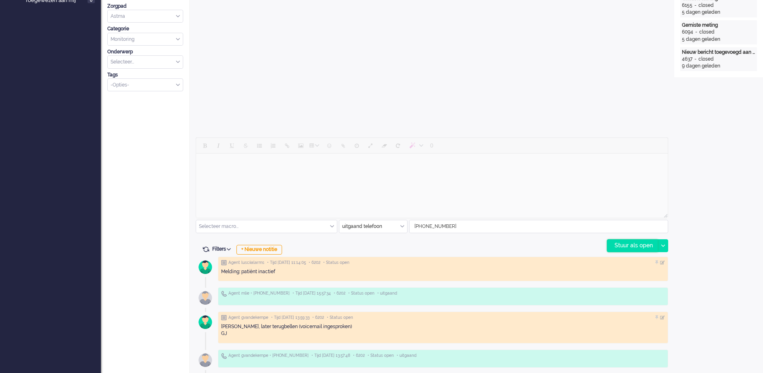
click at [622, 247] on div "Stuur als open" at bounding box center [633, 245] width 50 height 12
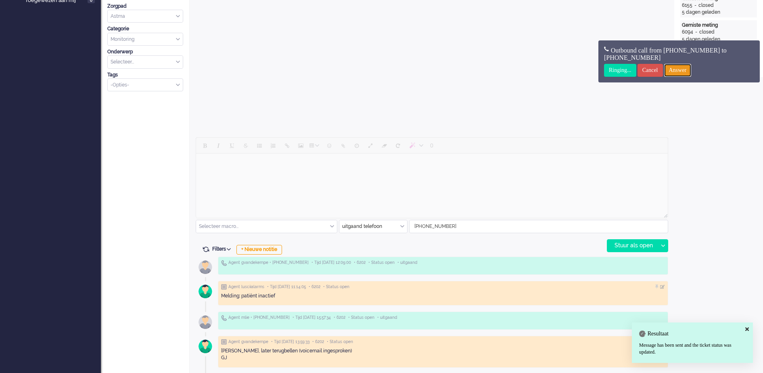
click at [688, 69] on input "Answer" at bounding box center [678, 70] width 27 height 13
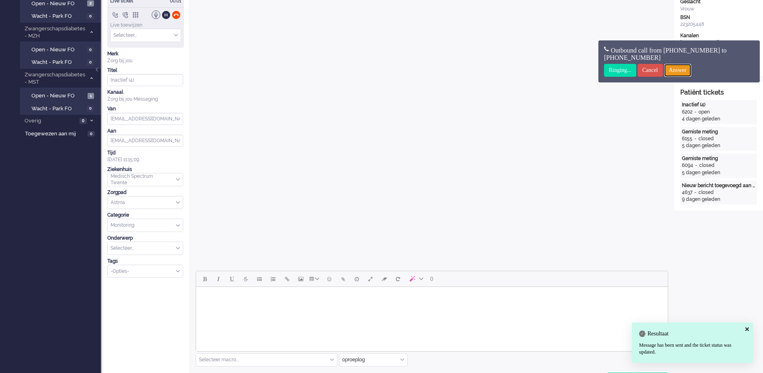
scroll to position [0, 0]
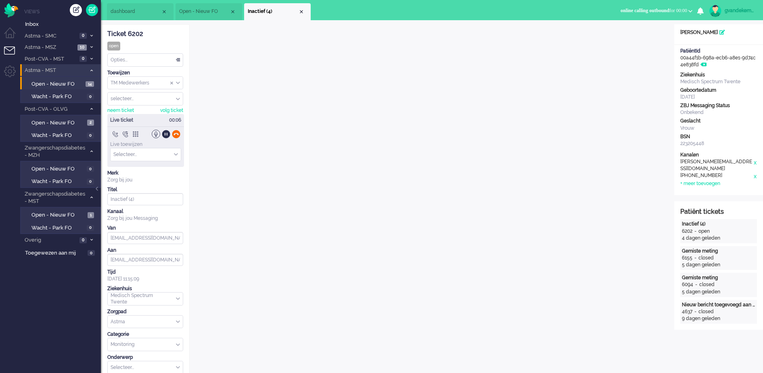
click at [176, 132] on div at bounding box center [176, 134] width 8 height 8
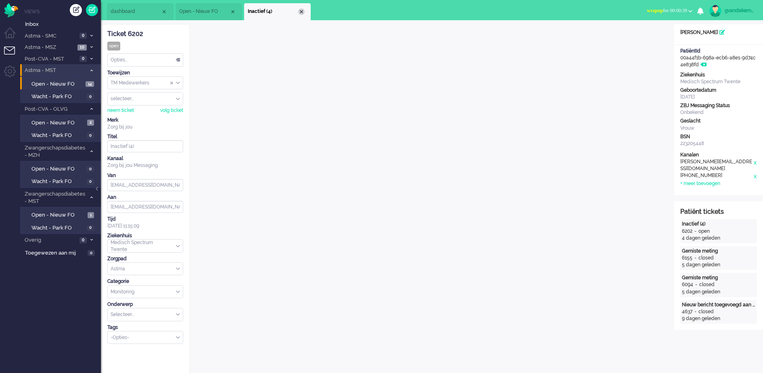
click at [301, 11] on div "Close tab" at bounding box center [301, 11] width 6 height 6
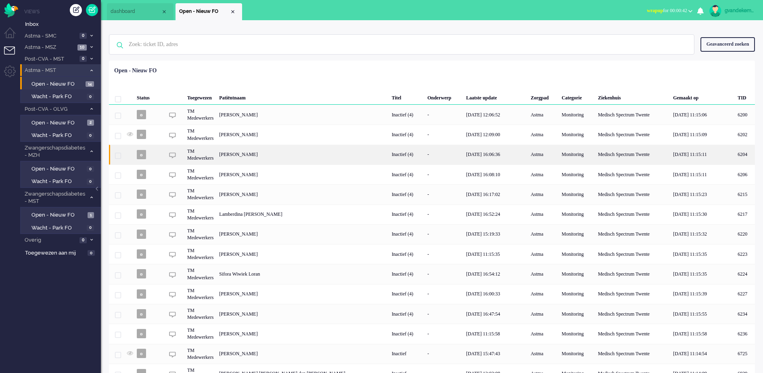
click at [735, 153] on div "[PERSON_NAME]" at bounding box center [745, 155] width 20 height 20
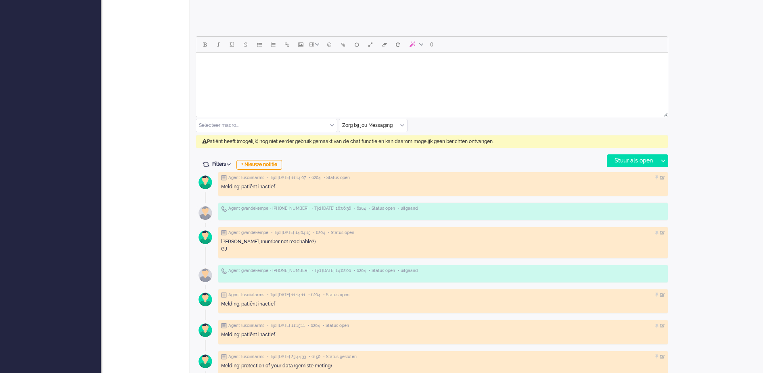
scroll to position [303, 0]
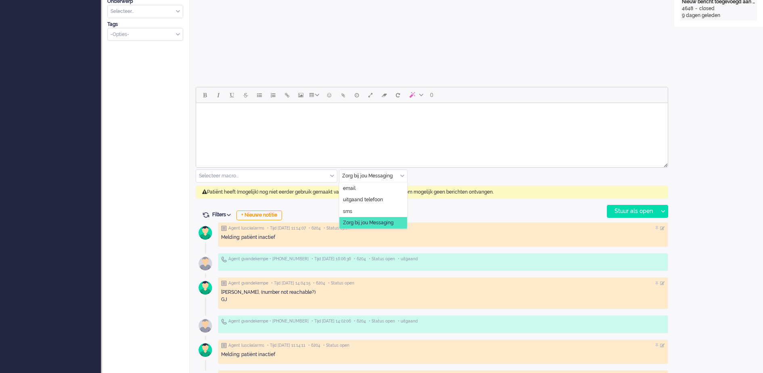
click at [402, 174] on div "Zorg bij jou Messaging" at bounding box center [374, 176] width 68 height 13
click at [375, 197] on span "uitgaand telefoon" at bounding box center [363, 199] width 40 height 7
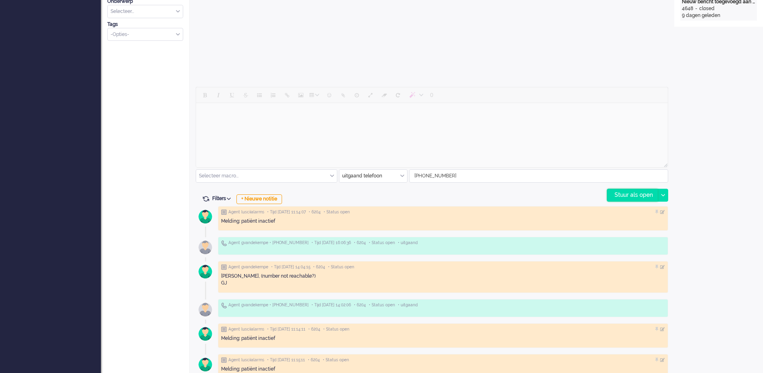
click at [631, 194] on div "Stuur als open" at bounding box center [633, 195] width 50 height 12
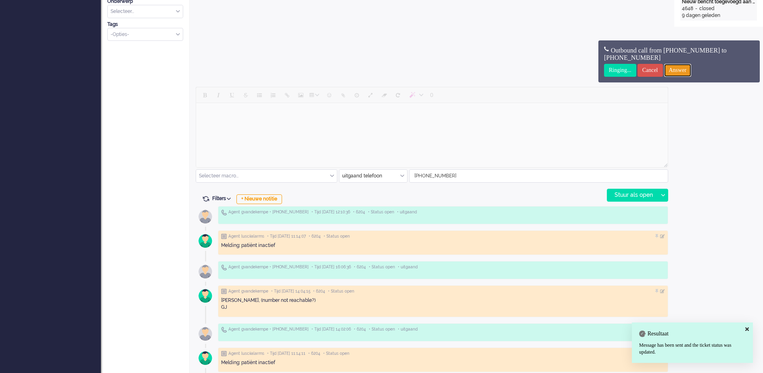
click at [691, 72] on input "Answer" at bounding box center [678, 70] width 27 height 13
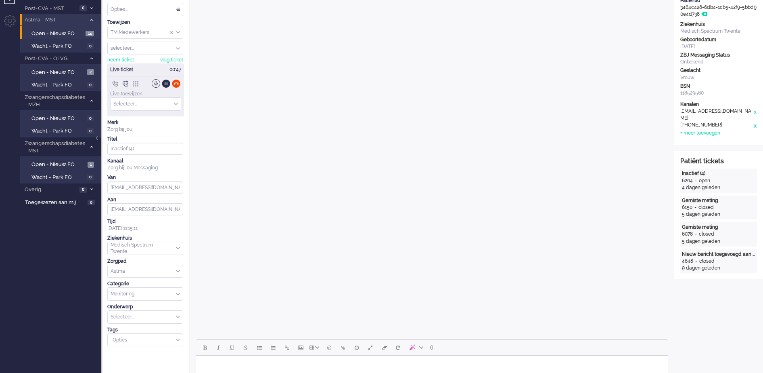
scroll to position [0, 0]
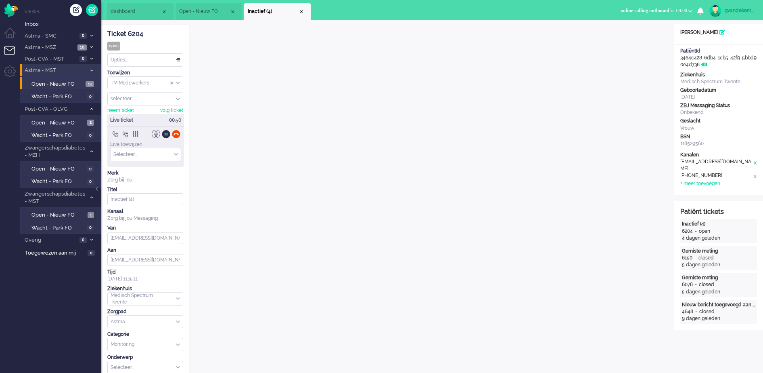
click at [181, 133] on div at bounding box center [145, 134] width 77 height 8
click at [176, 132] on div at bounding box center [176, 134] width 8 height 8
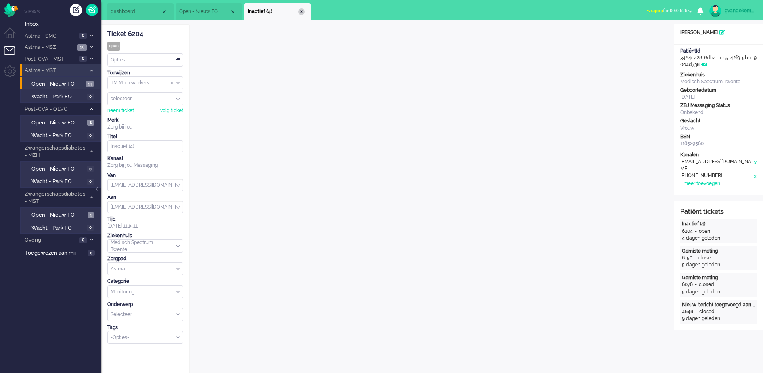
click at [300, 12] on div "Close tab" at bounding box center [301, 11] width 6 height 6
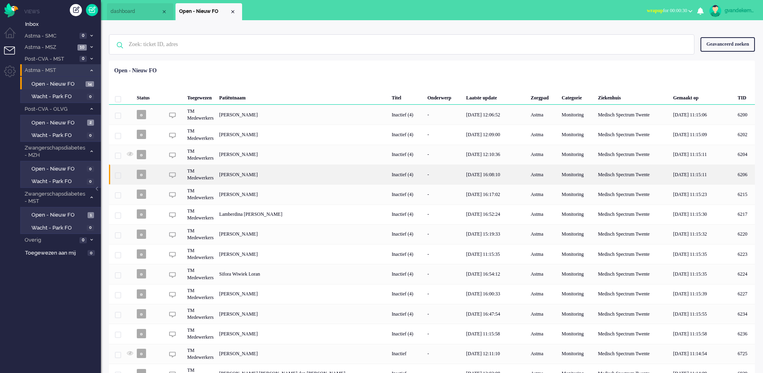
click at [735, 176] on div "[PERSON_NAME]" at bounding box center [745, 174] width 20 height 20
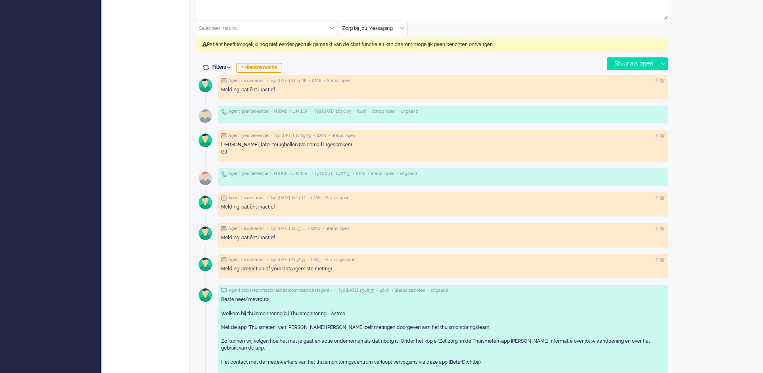
scroll to position [404, 0]
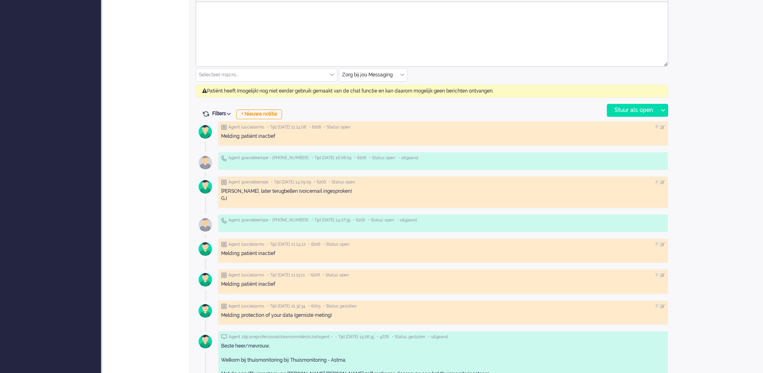
click at [399, 73] on input "text" at bounding box center [374, 75] width 68 height 13
click at [353, 96] on span "uitgaand telefoon" at bounding box center [363, 98] width 40 height 7
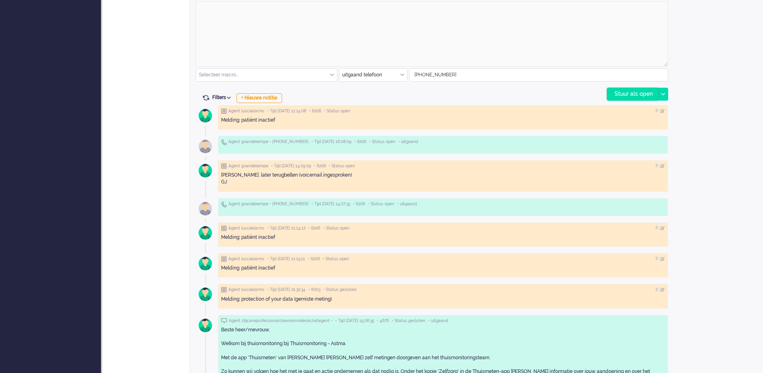
click at [640, 94] on div "Stuur als open" at bounding box center [633, 94] width 50 height 12
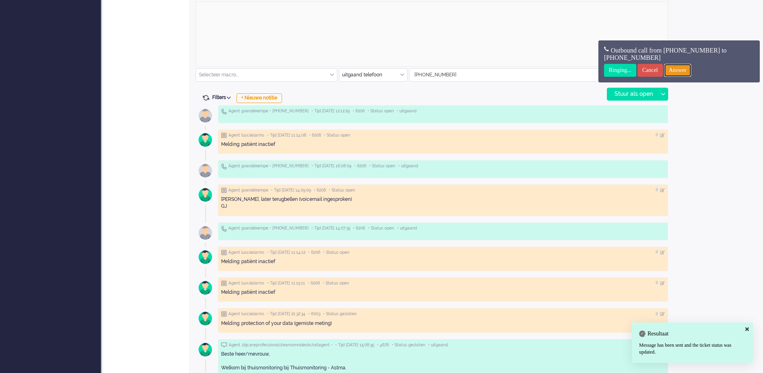
click at [691, 71] on input "Answer" at bounding box center [678, 70] width 27 height 13
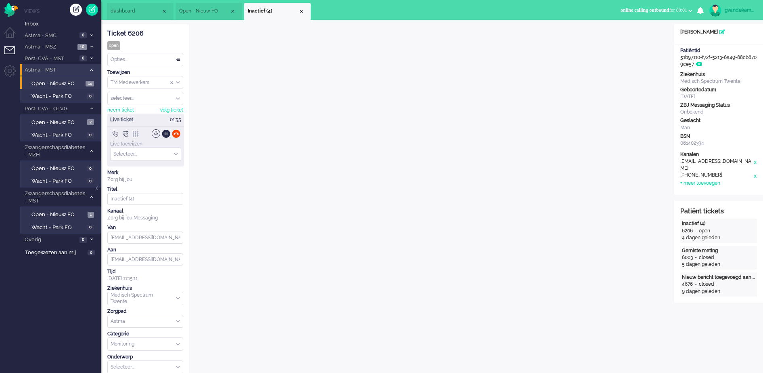
scroll to position [0, 0]
drag, startPoint x: 177, startPoint y: 134, endPoint x: 188, endPoint y: 130, distance: 11.6
click at [182, 133] on div at bounding box center [145, 134] width 77 height 8
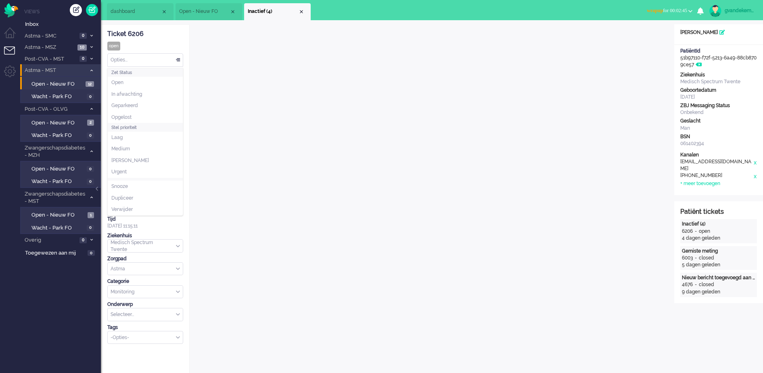
click at [179, 58] on div "Opties..." at bounding box center [145, 60] width 75 height 13
click at [125, 113] on li "Opgelost" at bounding box center [145, 117] width 75 height 12
click at [301, 12] on div "Close tab" at bounding box center [301, 11] width 6 height 6
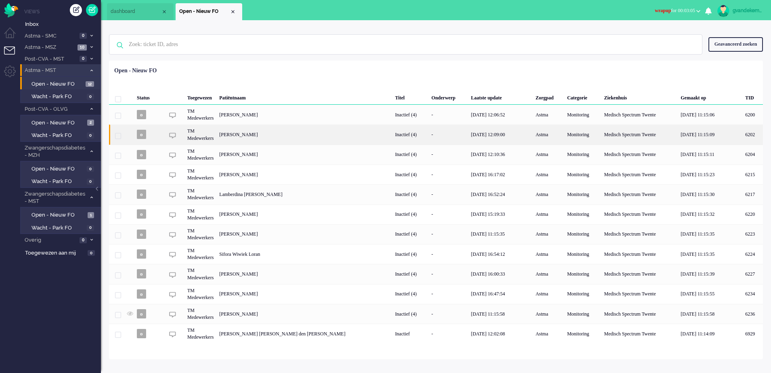
click at [742, 133] on div "[PERSON_NAME]" at bounding box center [752, 134] width 21 height 20
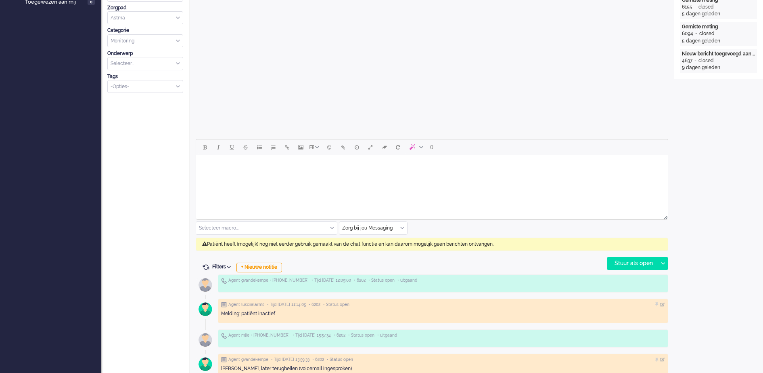
scroll to position [252, 0]
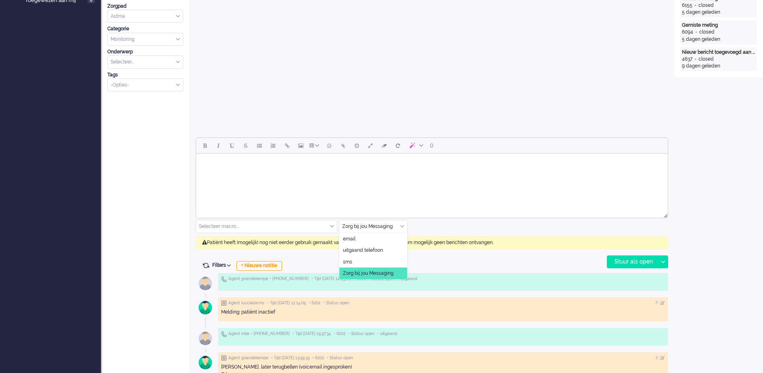
click at [403, 224] on div "Zorg bij jou Messaging" at bounding box center [374, 226] width 68 height 13
click at [367, 249] on span "uitgaand telefoon" at bounding box center [363, 250] width 40 height 7
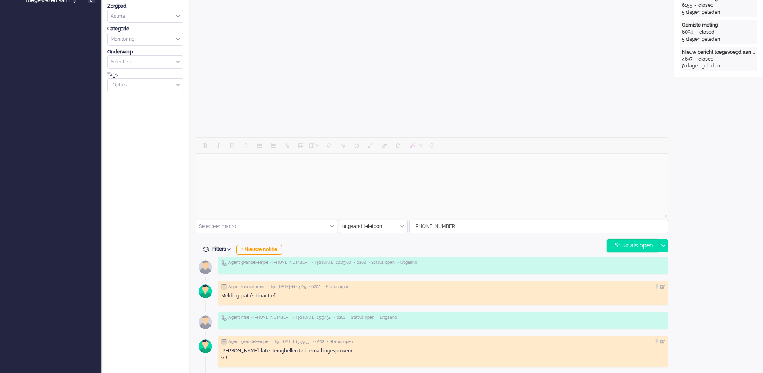
click at [618, 244] on div "Stuur als open" at bounding box center [633, 245] width 50 height 12
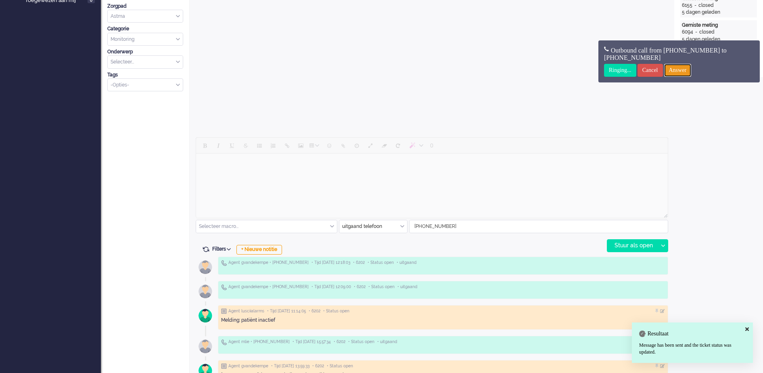
click at [692, 70] on input "Answer" at bounding box center [678, 70] width 27 height 13
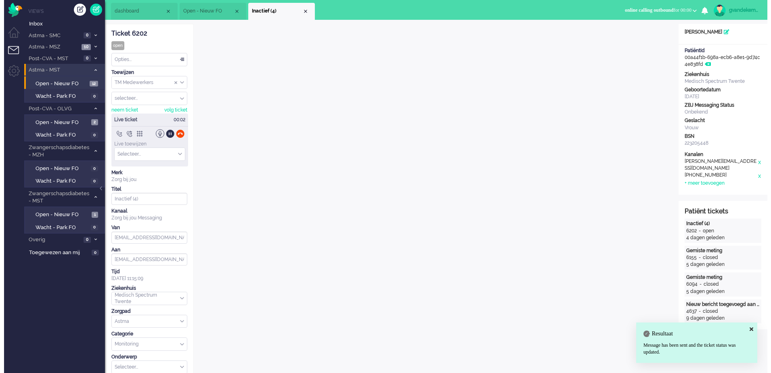
scroll to position [0, 0]
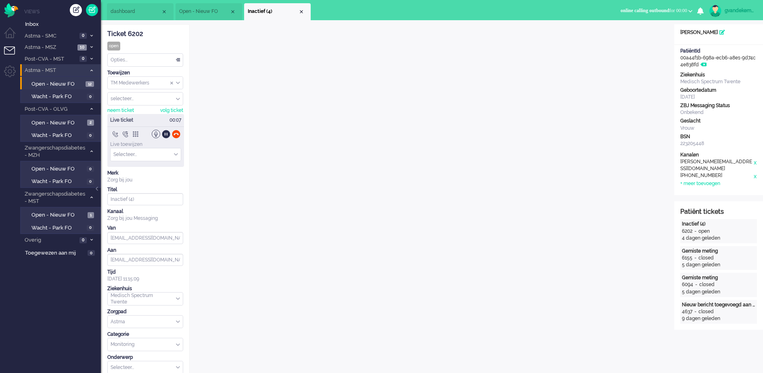
click at [175, 132] on div at bounding box center [176, 134] width 8 height 8
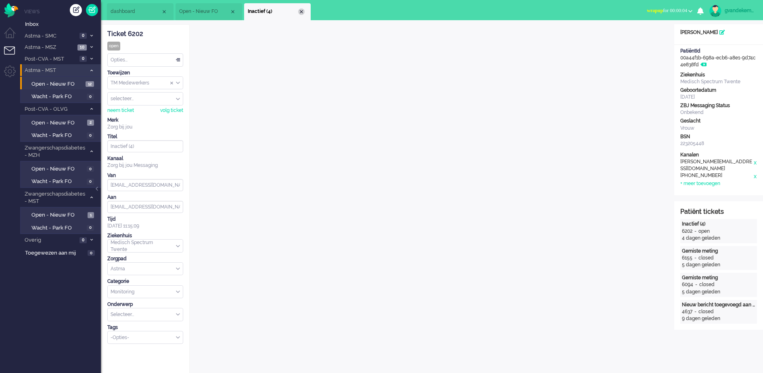
click at [300, 12] on div "Close tab" at bounding box center [301, 11] width 6 height 6
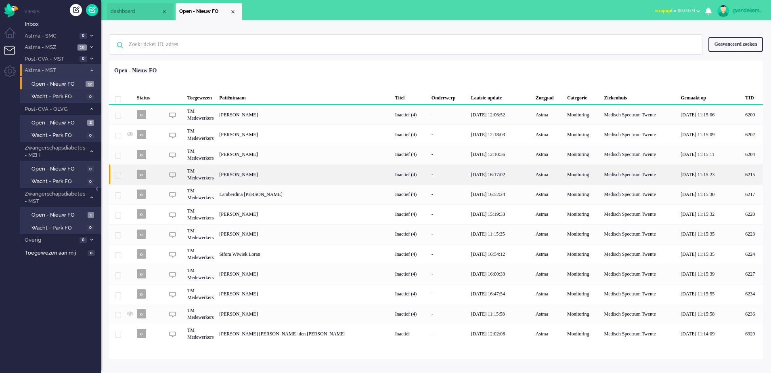
click at [742, 172] on div "[PERSON_NAME]" at bounding box center [752, 174] width 21 height 20
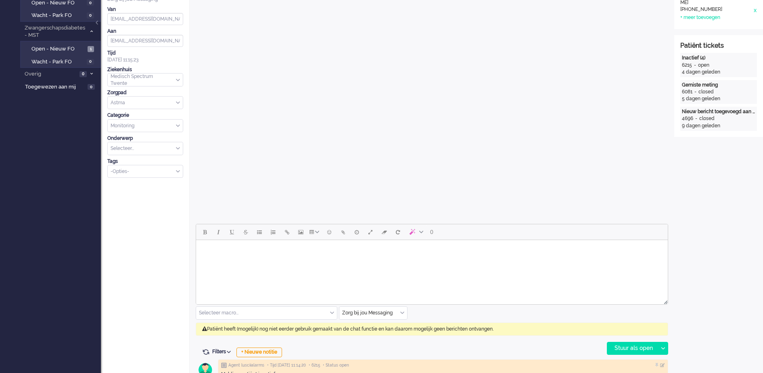
scroll to position [202, 0]
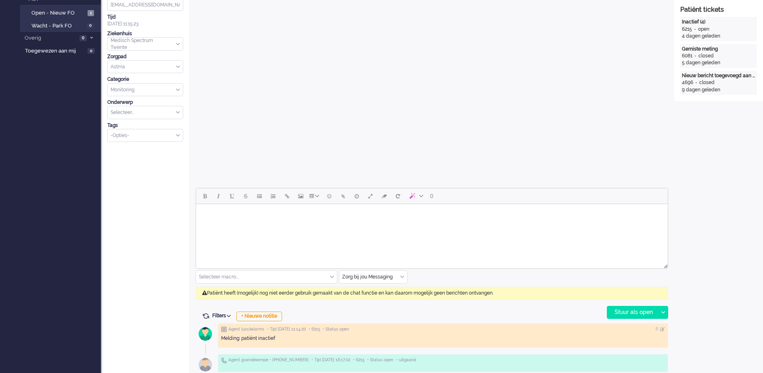
click at [402, 277] on div "Zorg bij jou Messaging" at bounding box center [374, 277] width 68 height 13
click at [366, 299] on span "uitgaand telefoon" at bounding box center [363, 300] width 40 height 7
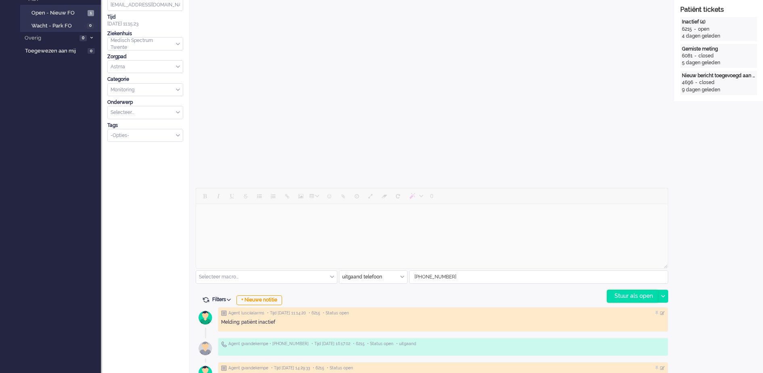
click at [627, 295] on div "Stuur als open" at bounding box center [633, 296] width 50 height 12
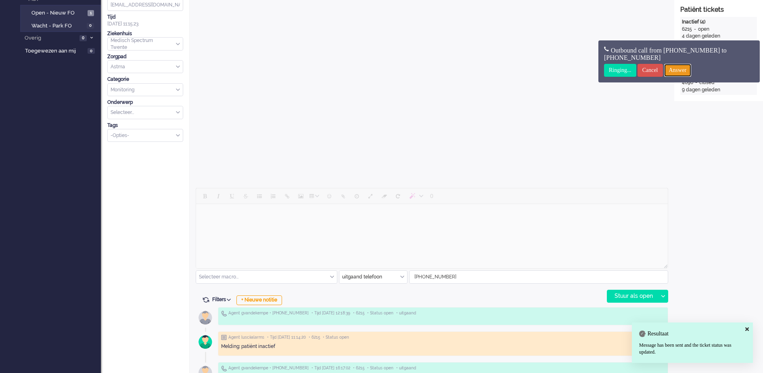
click at [684, 69] on input "Answer" at bounding box center [678, 70] width 27 height 13
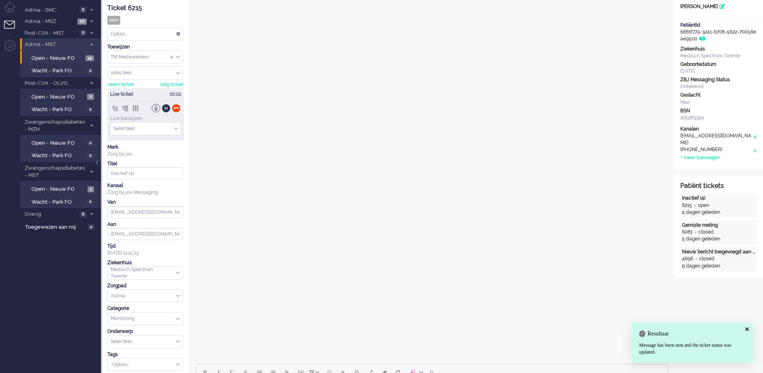
scroll to position [50, 0]
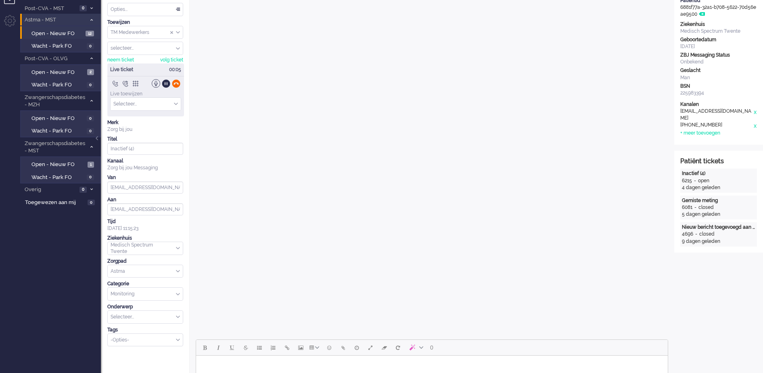
click at [176, 84] on div at bounding box center [176, 83] width 8 height 8
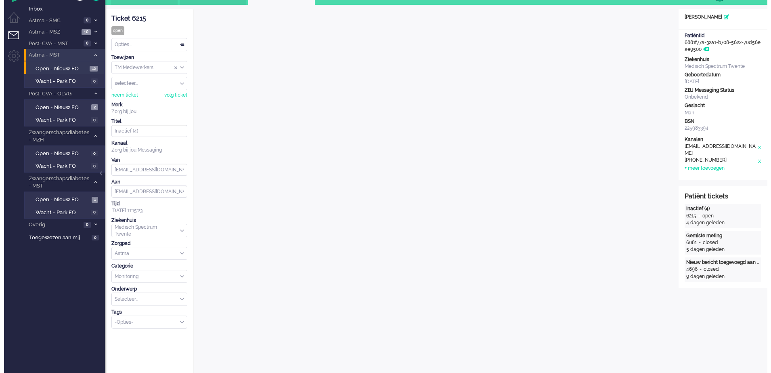
scroll to position [0, 0]
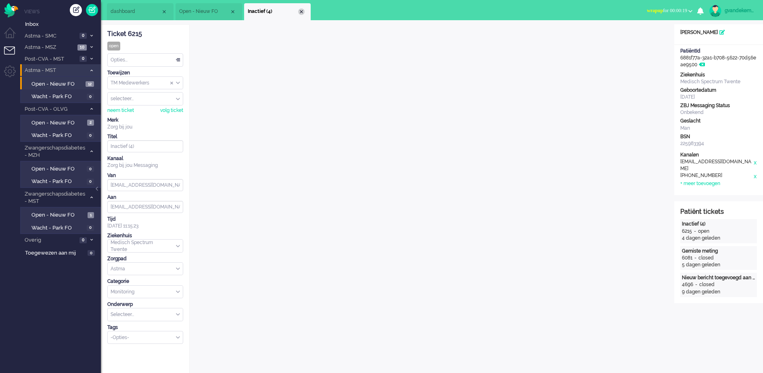
click at [302, 9] on div "Close tab" at bounding box center [301, 11] width 6 height 6
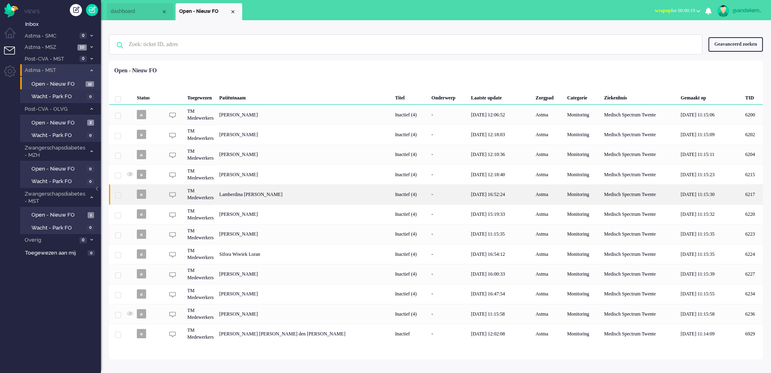
click at [742, 192] on div "[PERSON_NAME]" at bounding box center [752, 194] width 21 height 20
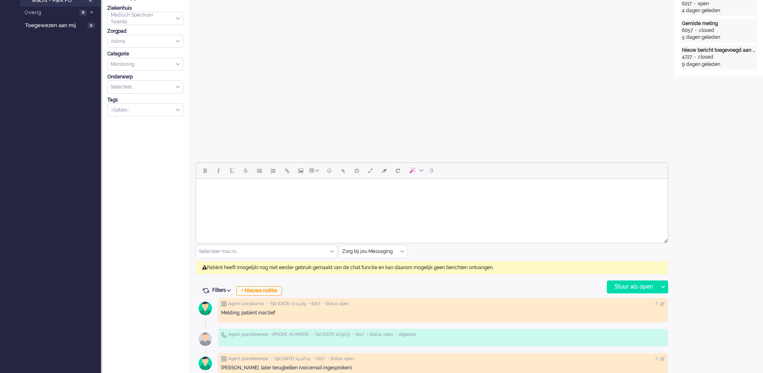
scroll to position [252, 0]
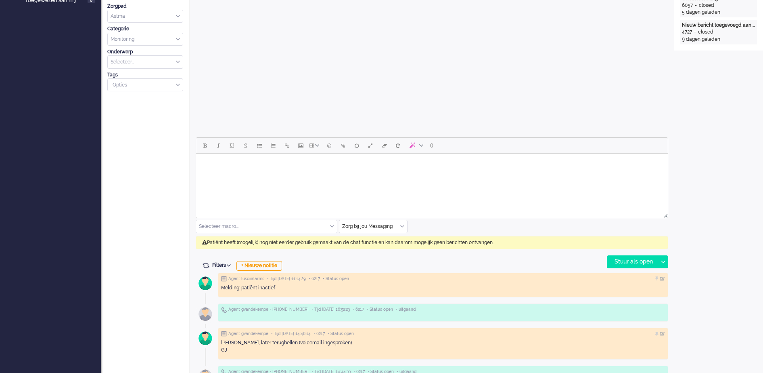
click at [403, 226] on div "Zorg bij jou Messaging" at bounding box center [374, 226] width 68 height 13
click at [382, 247] on span "uitgaand telefoon" at bounding box center [363, 250] width 40 height 7
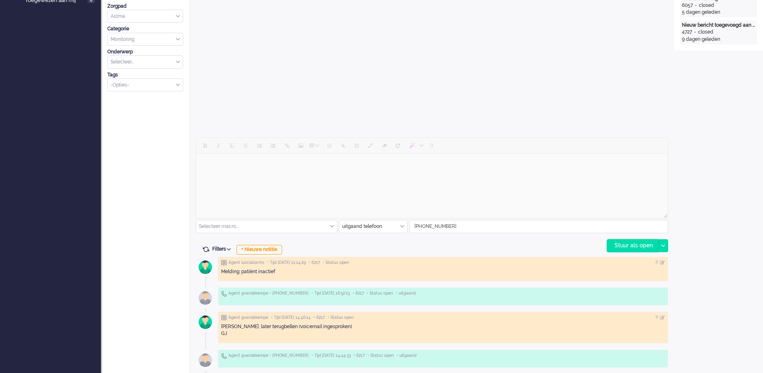
click at [639, 244] on div "Stuur als open" at bounding box center [633, 245] width 50 height 12
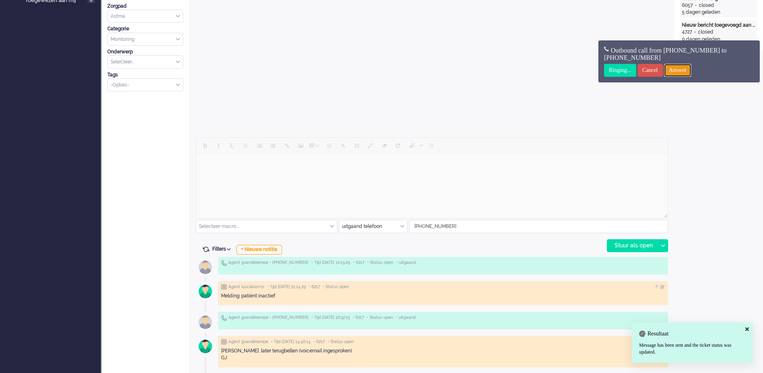
click at [692, 70] on input "Answer" at bounding box center [678, 70] width 27 height 13
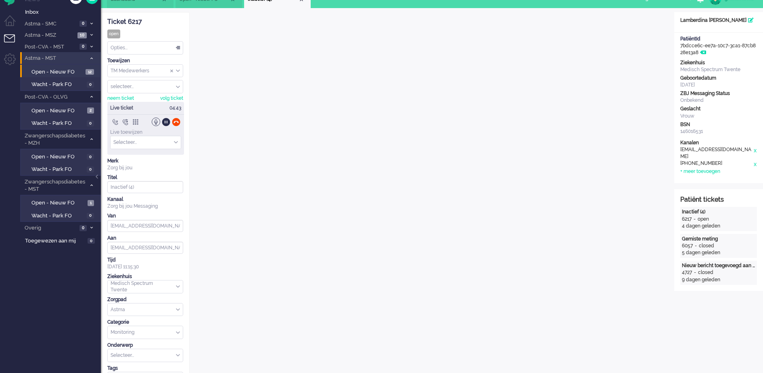
scroll to position [0, 0]
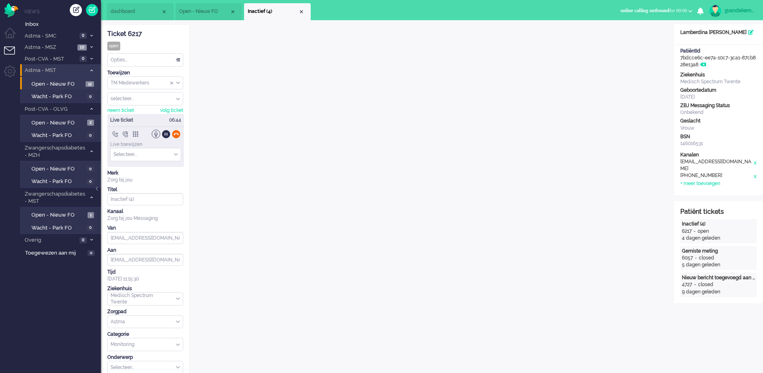
click at [176, 136] on div at bounding box center [176, 134] width 8 height 8
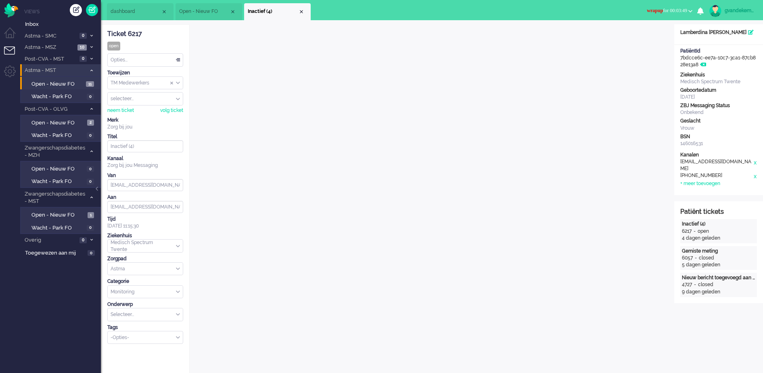
click at [177, 99] on div "selecteer..." at bounding box center [145, 98] width 75 height 13
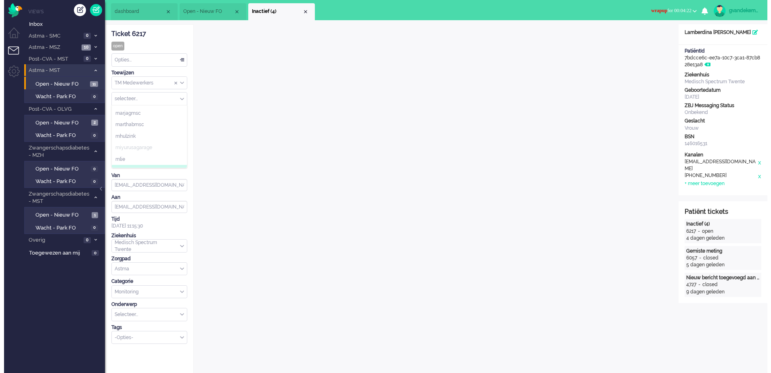
scroll to position [355, 0]
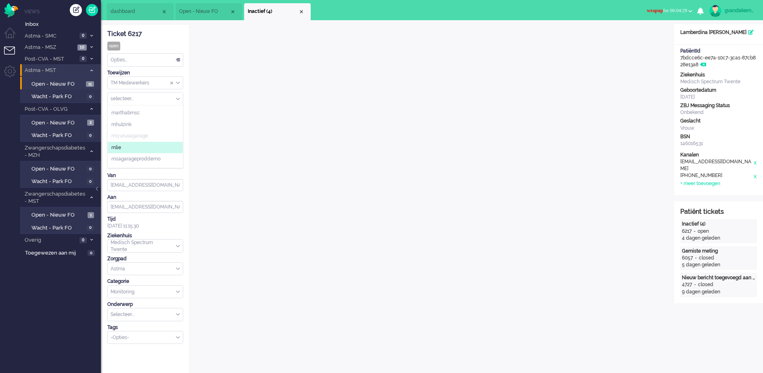
click at [142, 146] on li "mlie" at bounding box center [145, 148] width 75 height 12
click at [299, 13] on div "Close tab" at bounding box center [301, 11] width 6 height 6
